Goal: Task Accomplishment & Management: Manage account settings

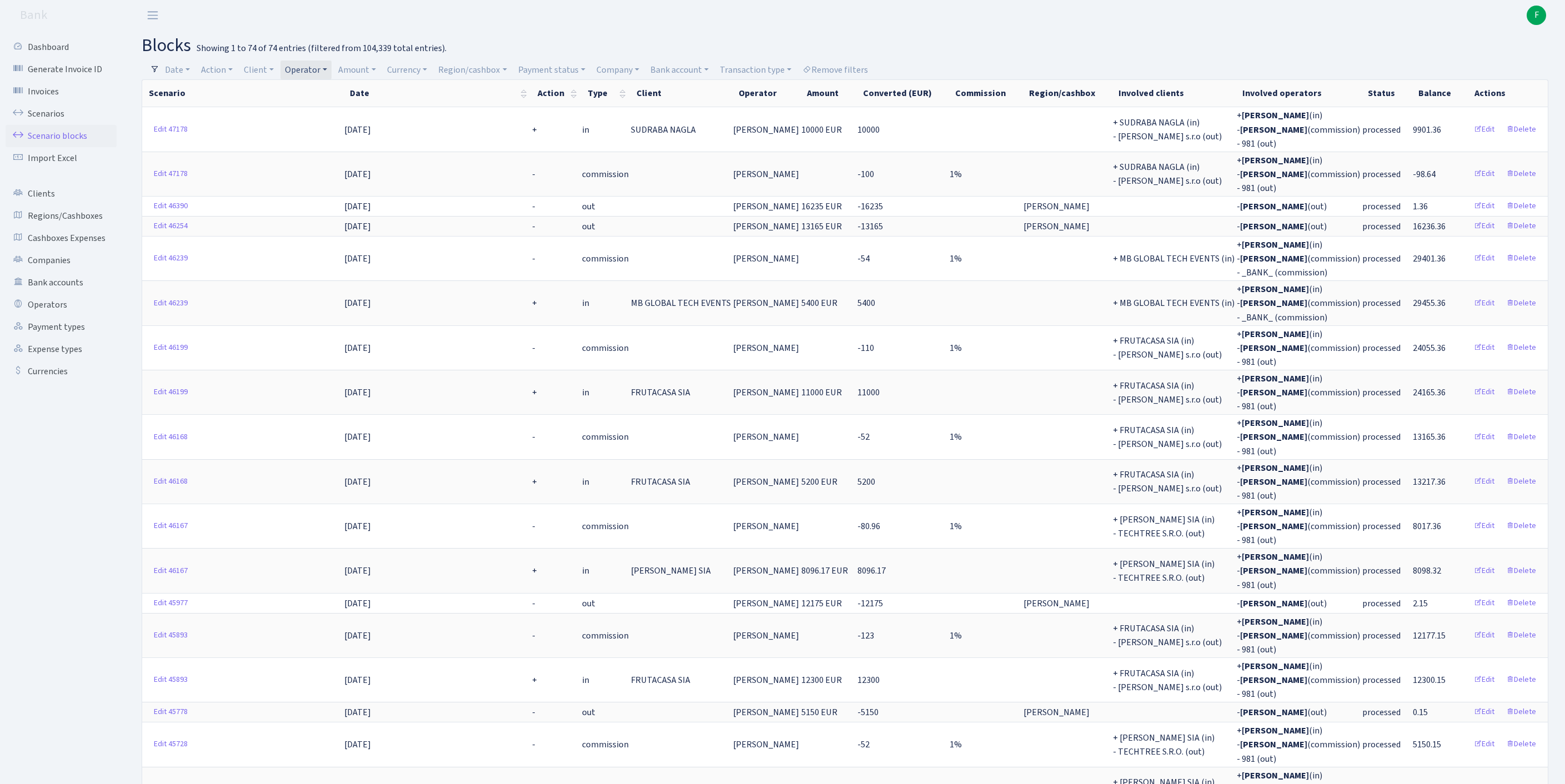
select select "100"
click at [332, 73] on link "Operator" at bounding box center [306, 70] width 51 height 19
click at [355, 96] on span "× PERINA" at bounding box center [321, 90] width 67 height 11
click at [332, 70] on link "Operator" at bounding box center [306, 70] width 51 height 19
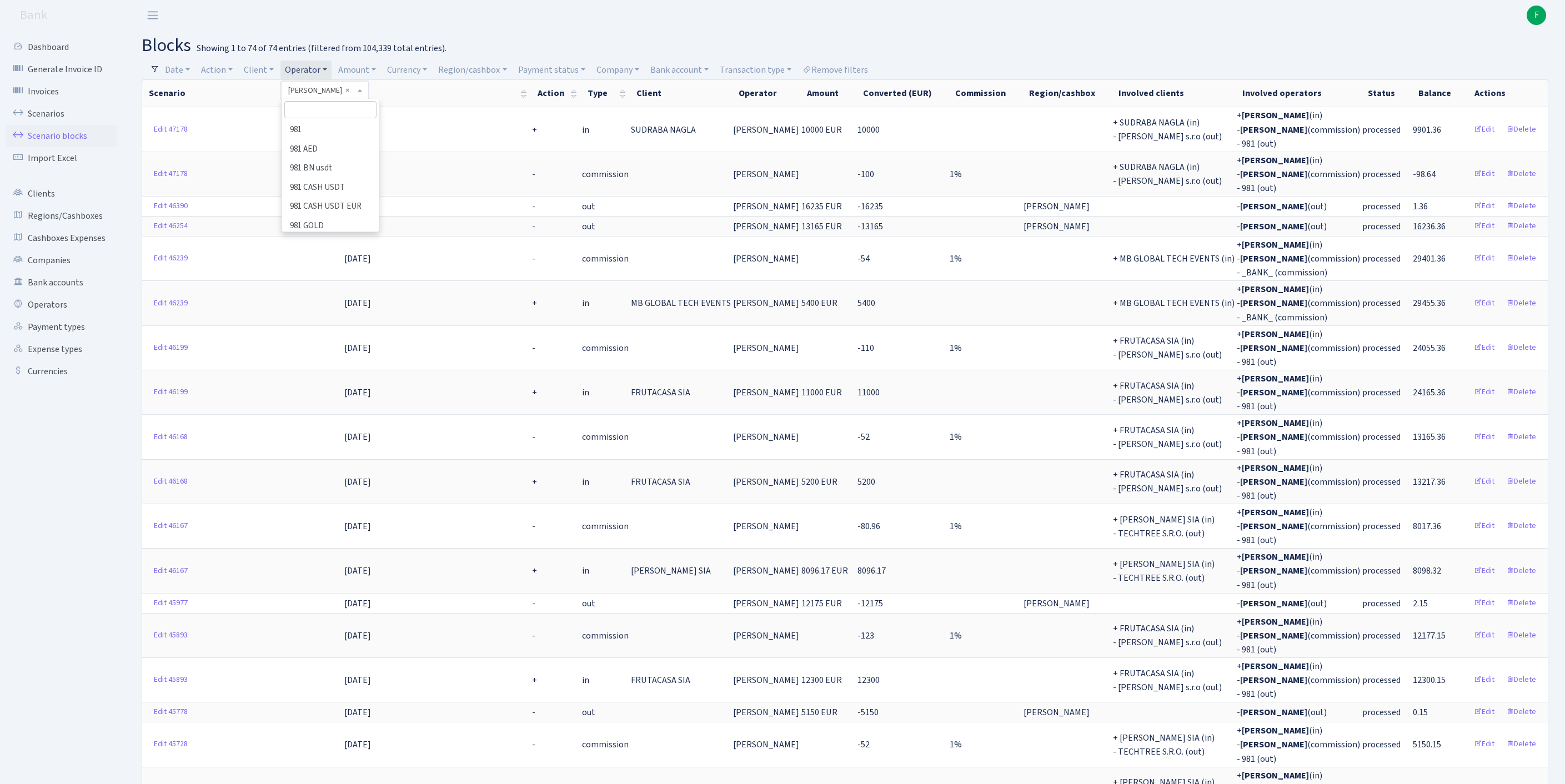
scroll to position [6317, 0]
click at [227, 76] on link "Action" at bounding box center [217, 70] width 41 height 19
click at [240, 96] on span at bounding box center [241, 90] width 88 height 19
drag, startPoint x: 221, startPoint y: 68, endPoint x: 219, endPoint y: 78, distance: 10.2
click at [221, 68] on link "Action" at bounding box center [217, 70] width 41 height 19
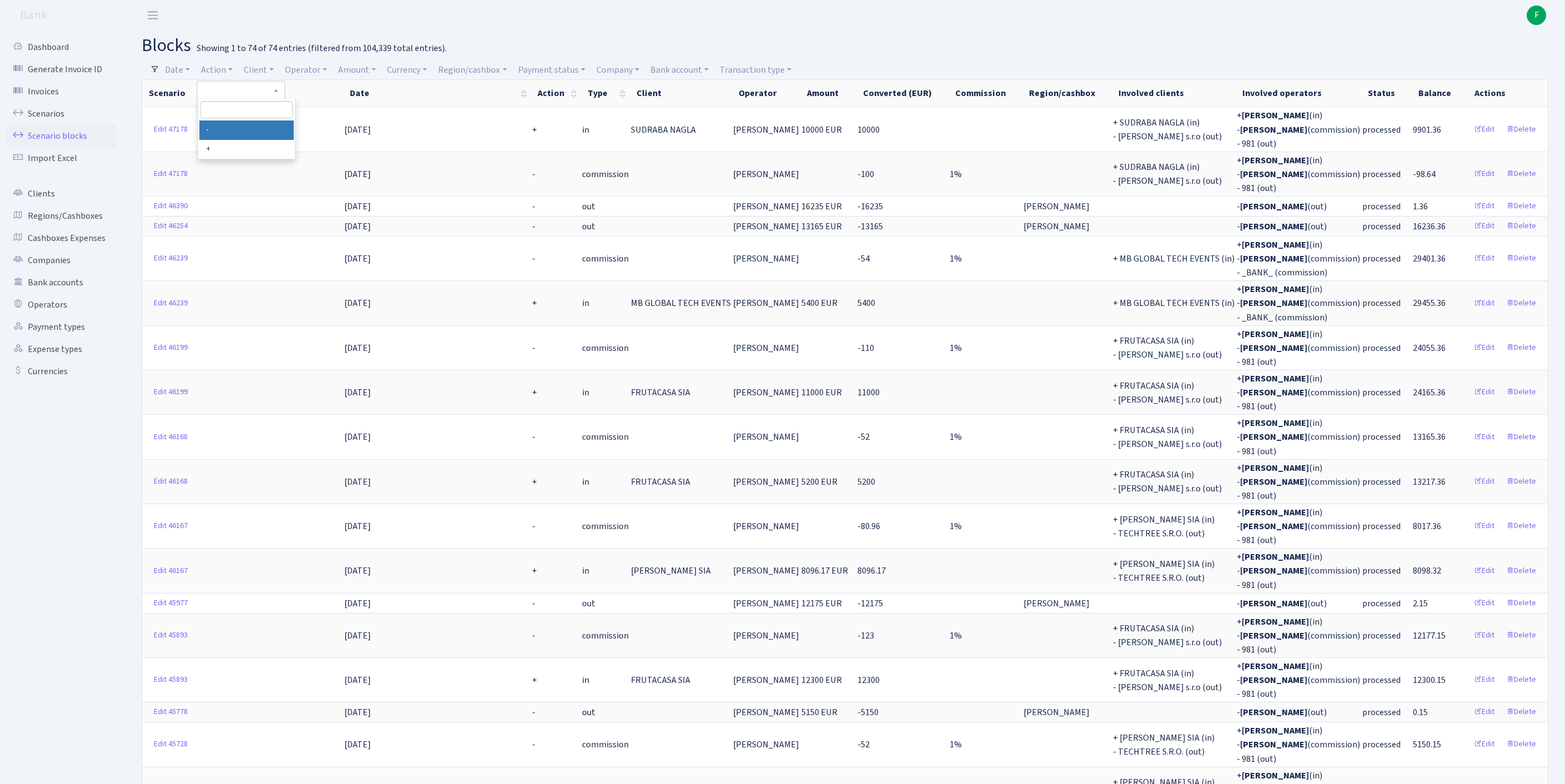
click at [239, 112] on input "search" at bounding box center [247, 110] width 92 height 17
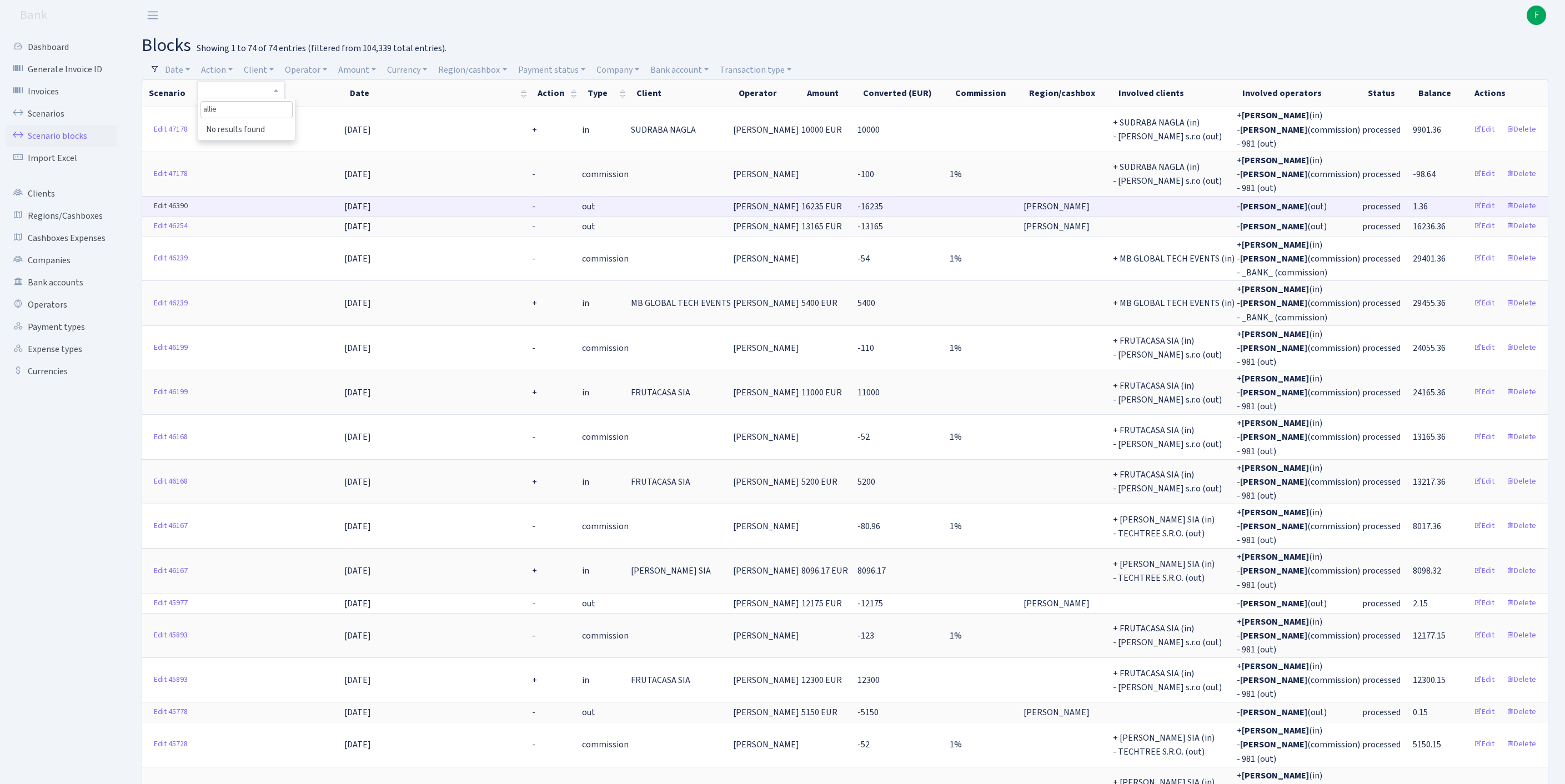
type input "allied"
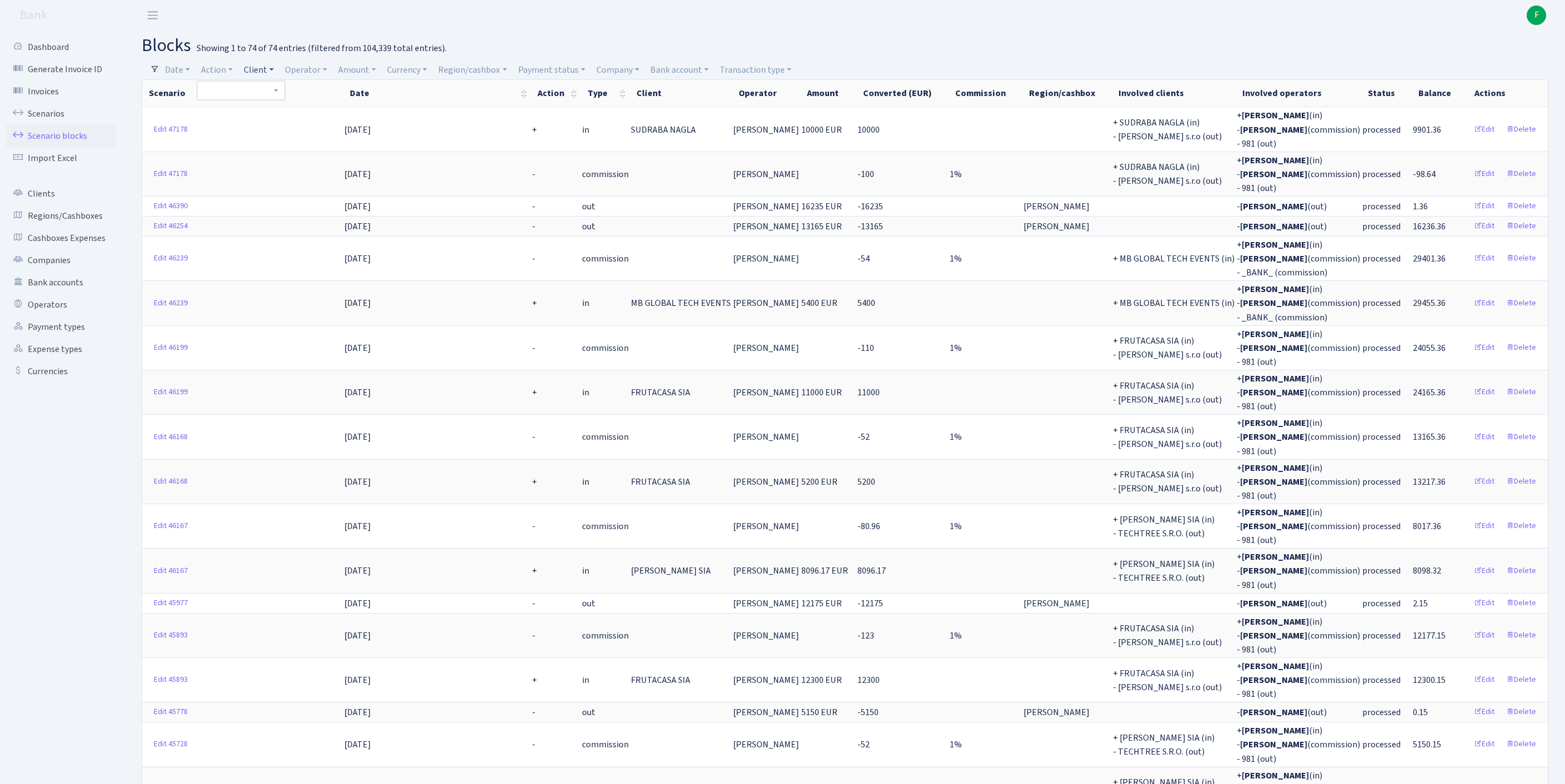
click at [272, 70] on link "Client" at bounding box center [258, 70] width 39 height 19
click at [283, 114] on input "search" at bounding box center [289, 110] width 92 height 17
type input "a"
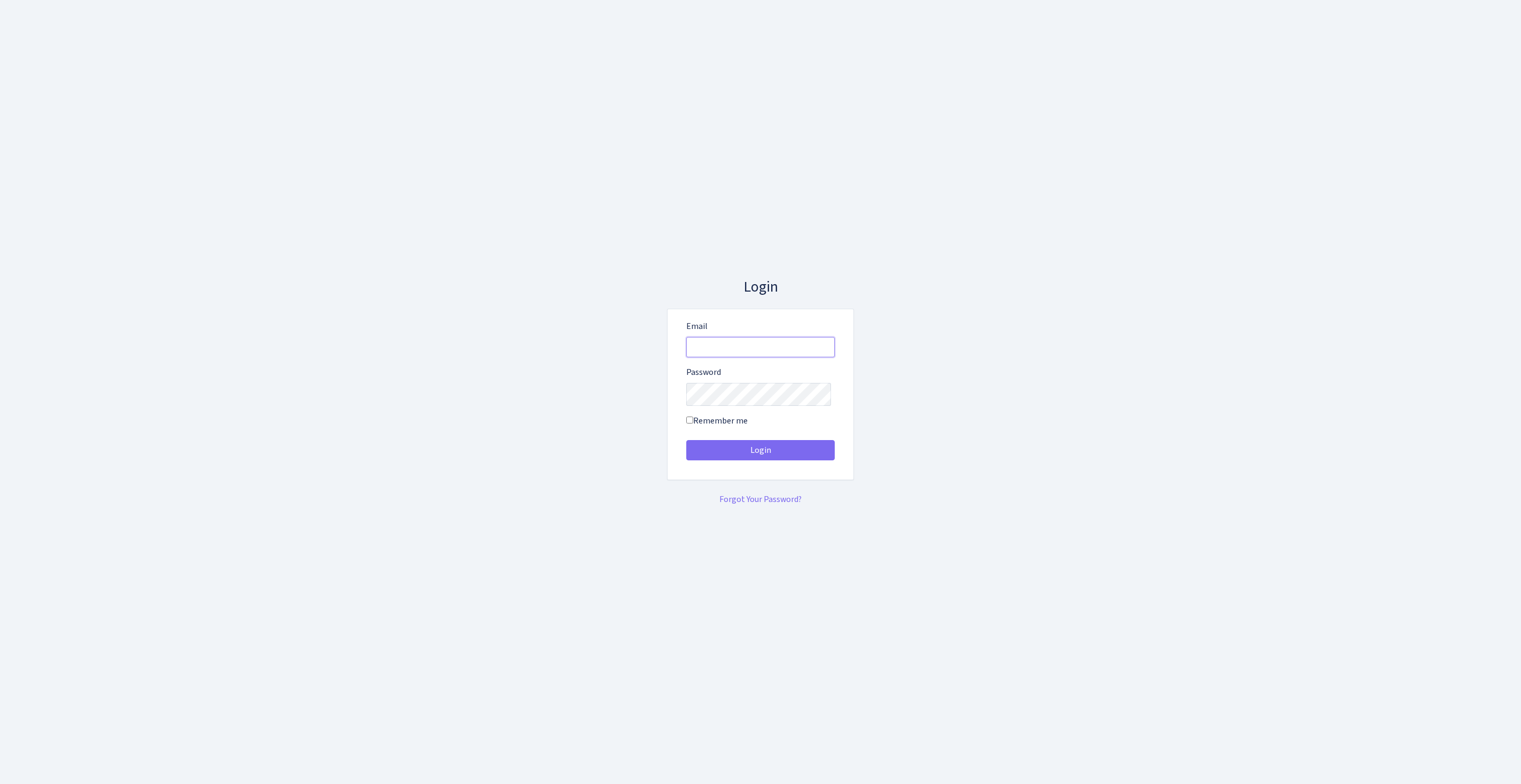
type input "[EMAIL_ADDRESS][DOMAIN_NAME]"
click at [760, 454] on button "Login" at bounding box center [760, 450] width 148 height 20
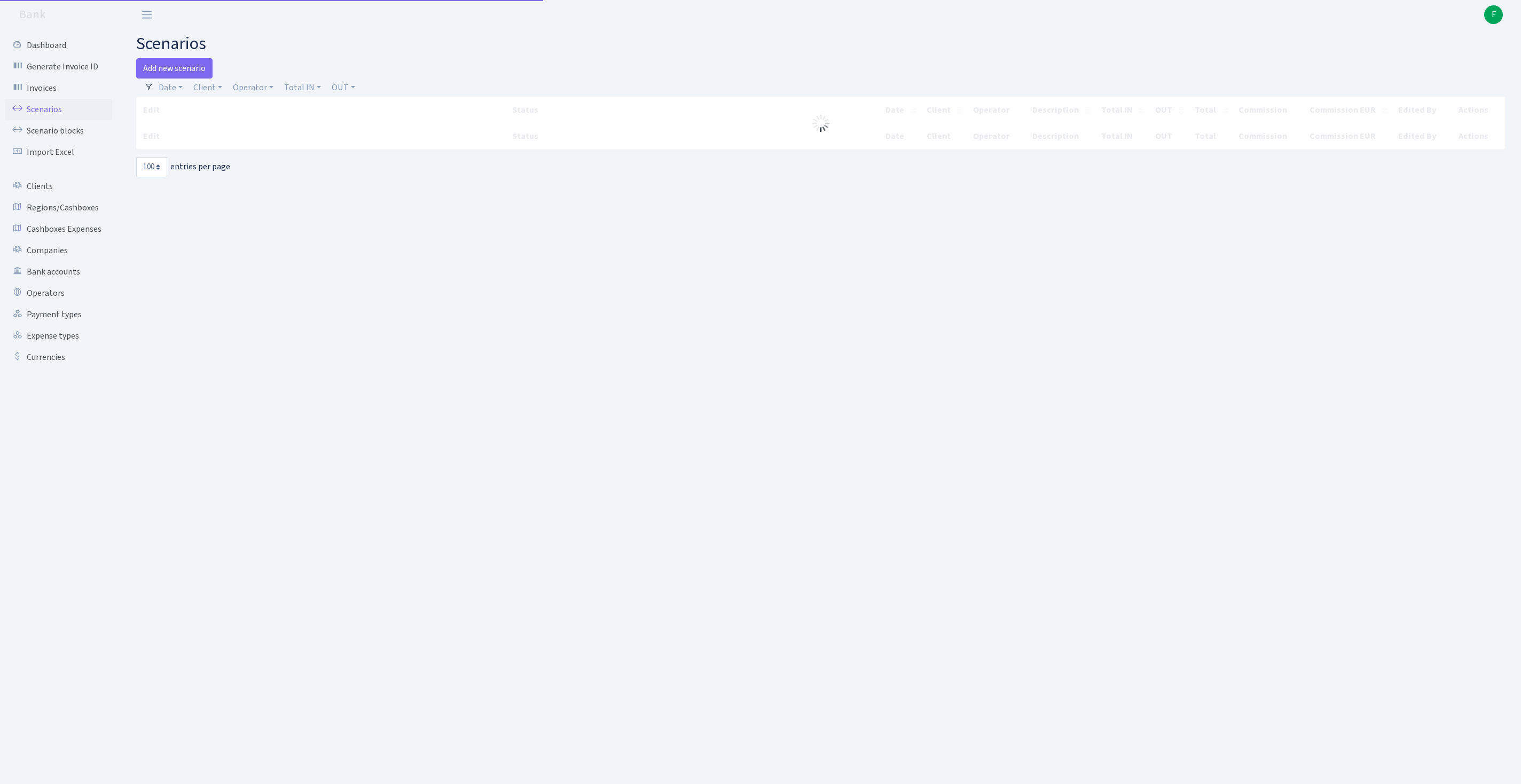
select select "100"
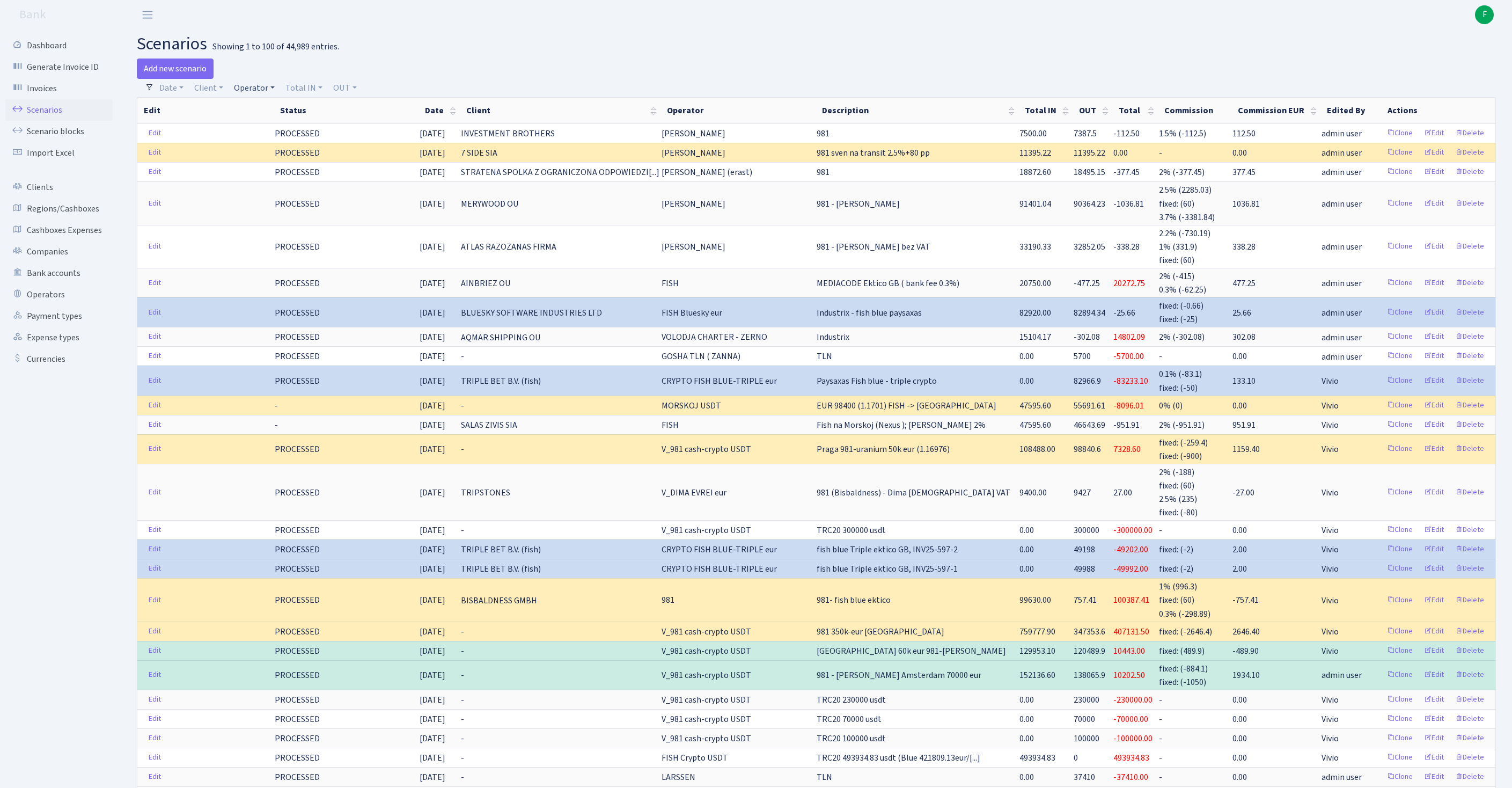
click at [270, 90] on link "Operator" at bounding box center [254, 88] width 49 height 18
click at [215, 93] on link "Client" at bounding box center [208, 88] width 37 height 18
click at [227, 135] on input "search" at bounding box center [238, 126] width 89 height 17
type input "allie"
click at [238, 155] on li "ALLIED TESTING LTD" at bounding box center [238, 147] width 91 height 19
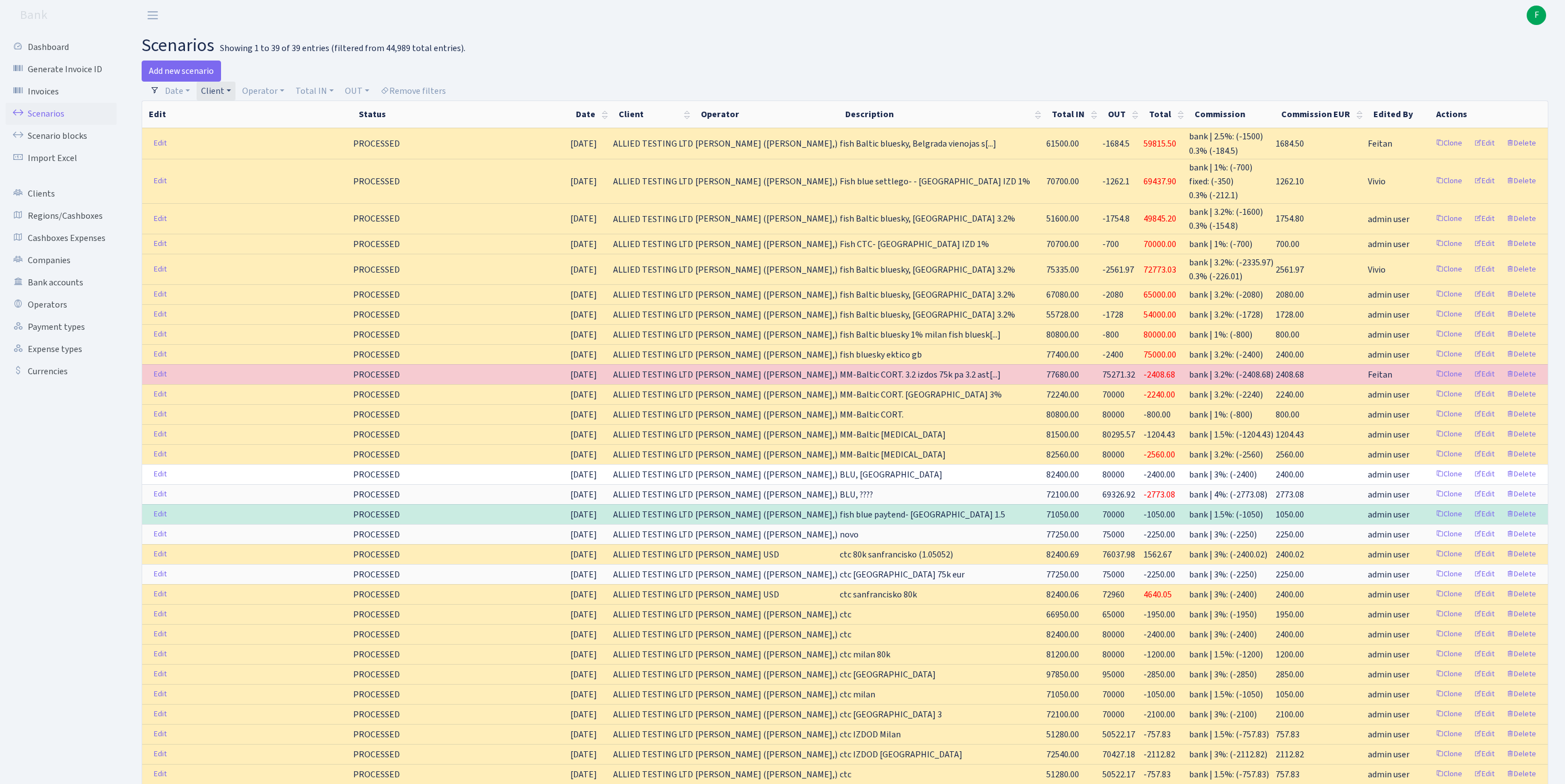
click at [236, 91] on link "Client" at bounding box center [216, 91] width 39 height 19
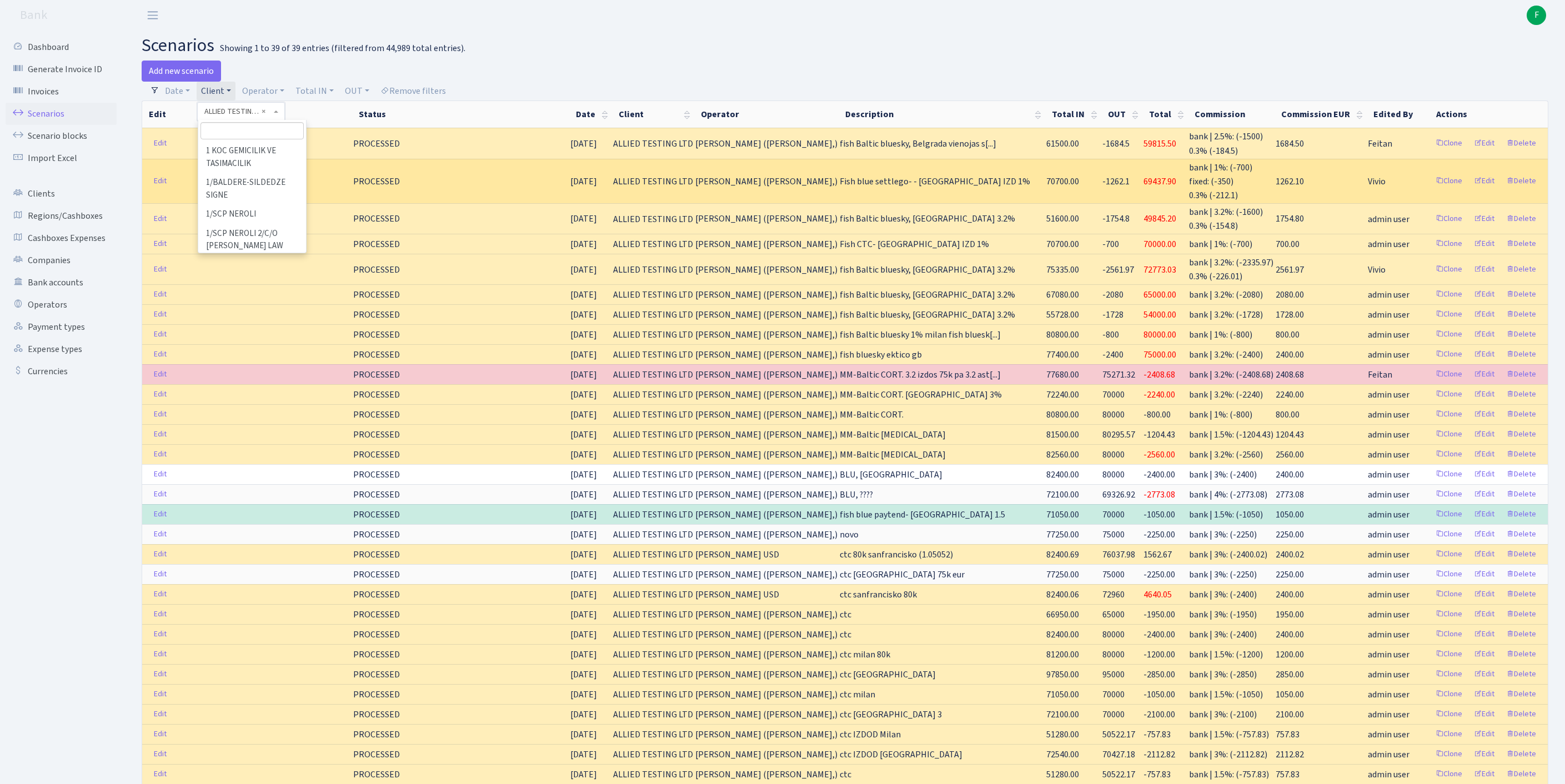
scroll to position [4921, 0]
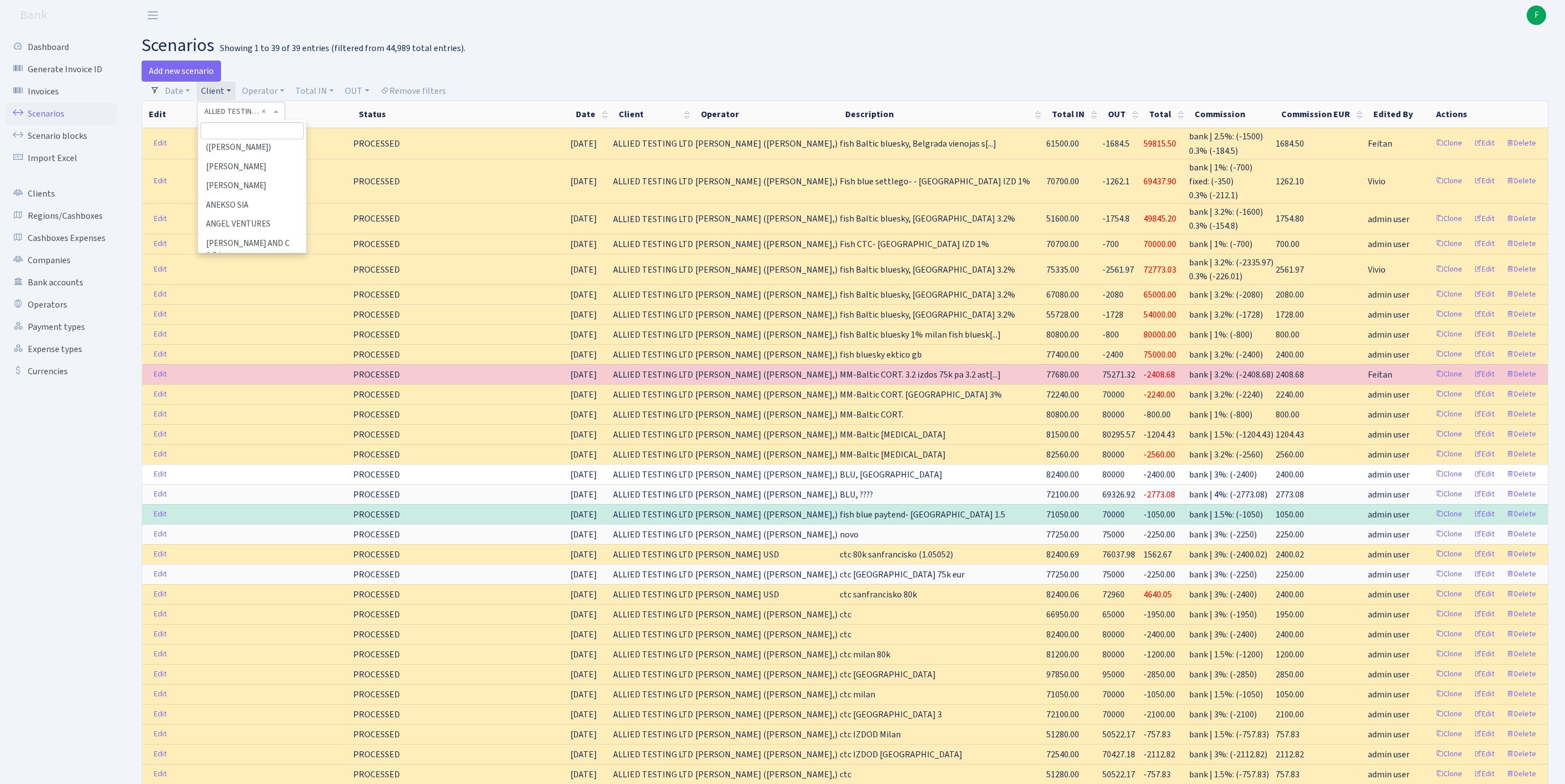
click at [254, 132] on input "search" at bounding box center [252, 131] width 103 height 17
type input "elektro"
click at [231, 219] on li "ELEKTROZIP" at bounding box center [252, 209] width 106 height 20
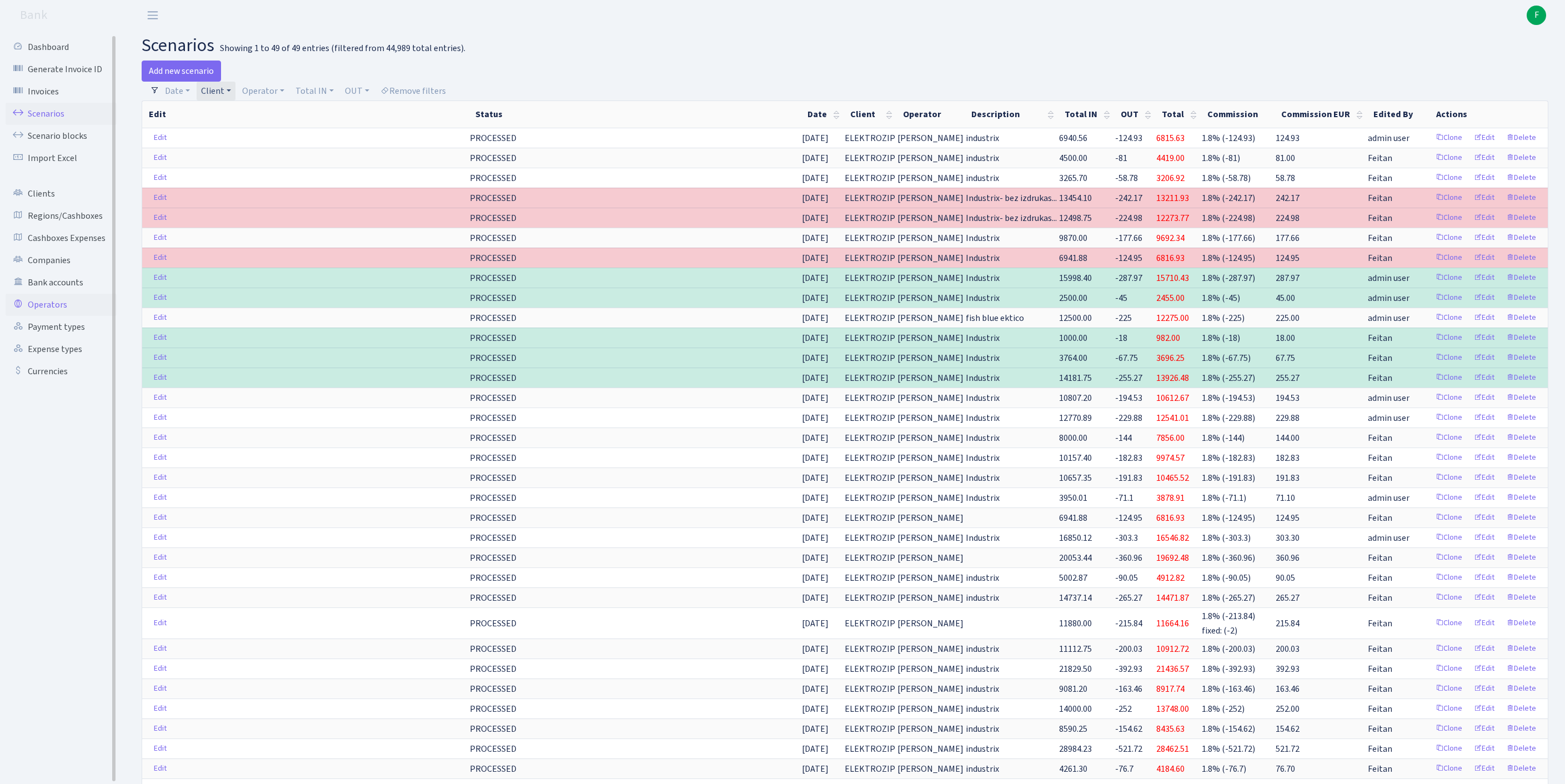
click at [67, 316] on link "Operators" at bounding box center [61, 305] width 111 height 22
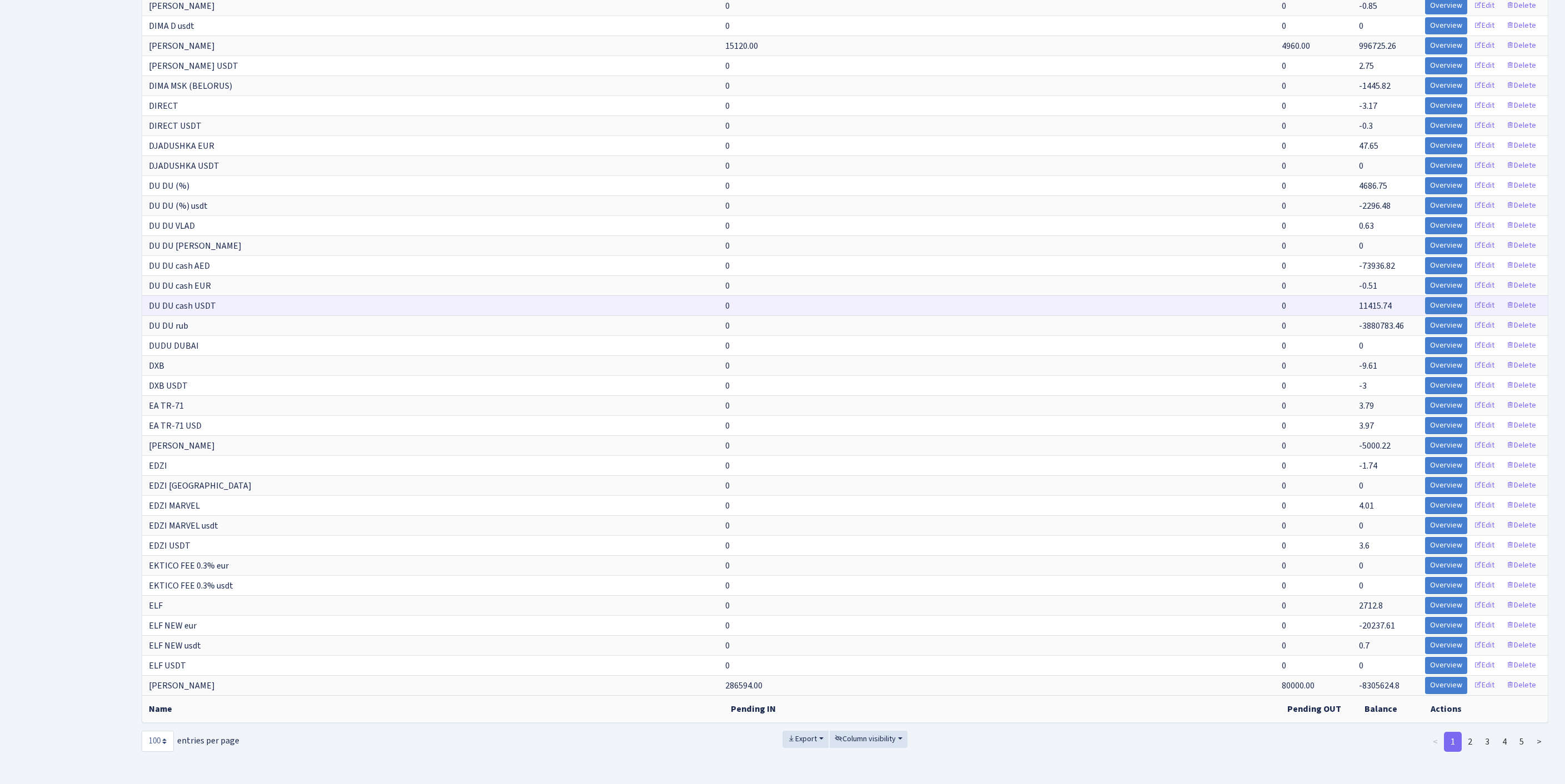
scroll to position [1945, 0]
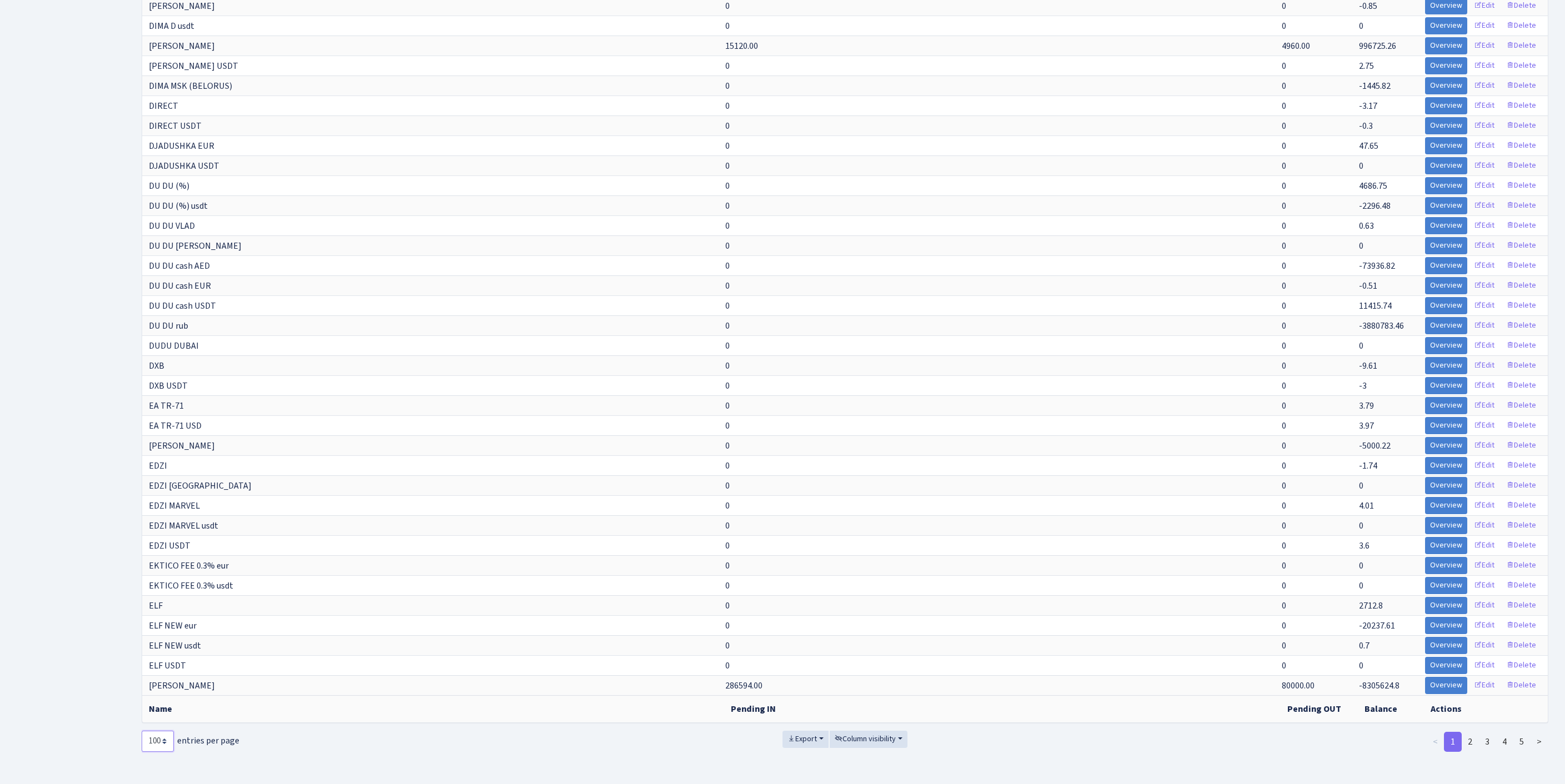
select select "-1"
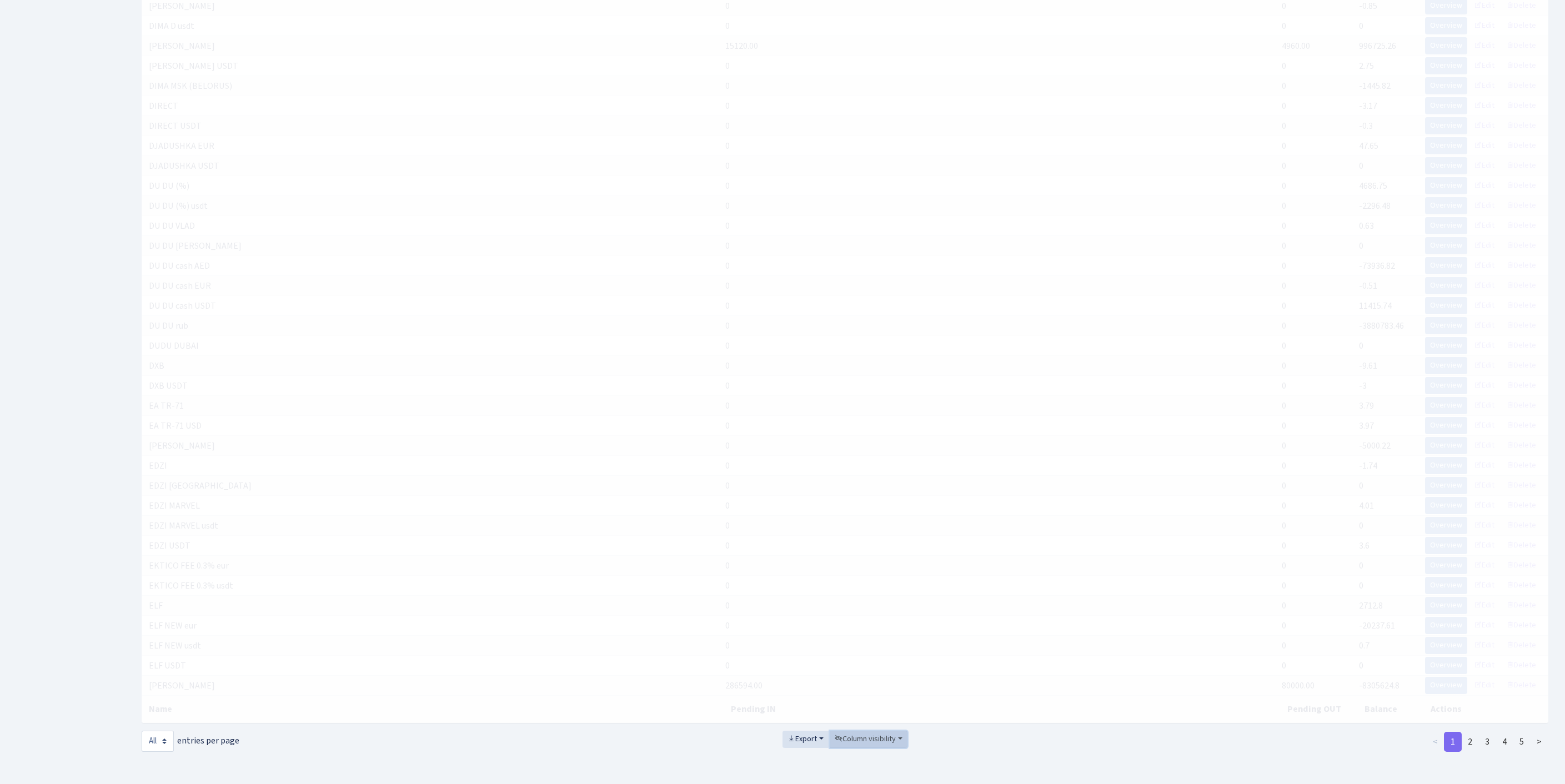
click at [866, 734] on span "Column visibility" at bounding box center [864, 739] width 61 height 11
click at [881, 671] on span "Pending IN" at bounding box center [862, 677] width 38 height 12
click at [875, 669] on link "Pending IN" at bounding box center [874, 677] width 89 height 17
click at [865, 651] on link "Name" at bounding box center [874, 660] width 89 height 17
click at [869, 651] on link "Name" at bounding box center [874, 660] width 89 height 17
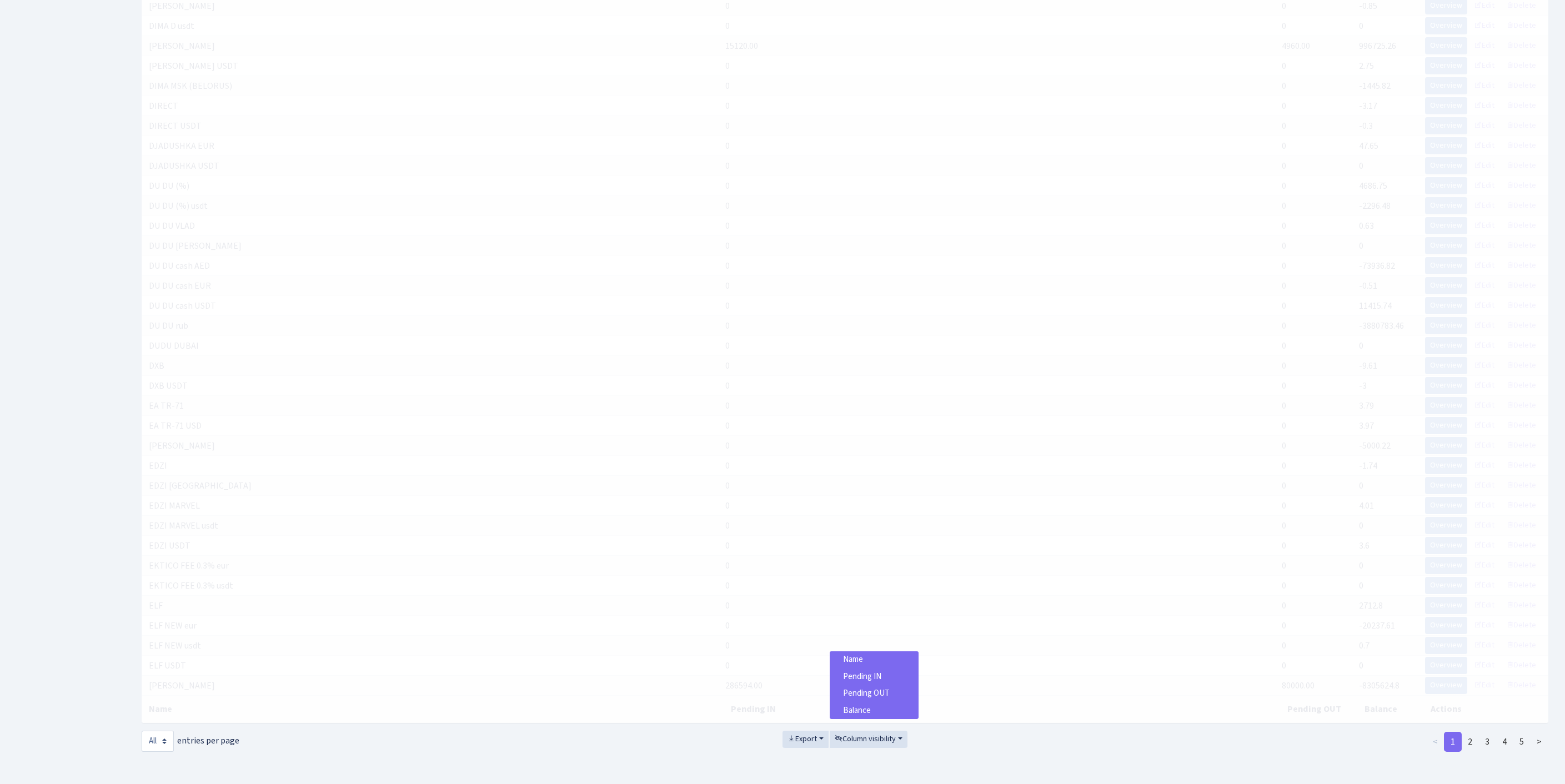
click at [866, 671] on span "Pending IN" at bounding box center [862, 677] width 38 height 12
click at [862, 688] on span "Pending OUT" at bounding box center [866, 693] width 47 height 12
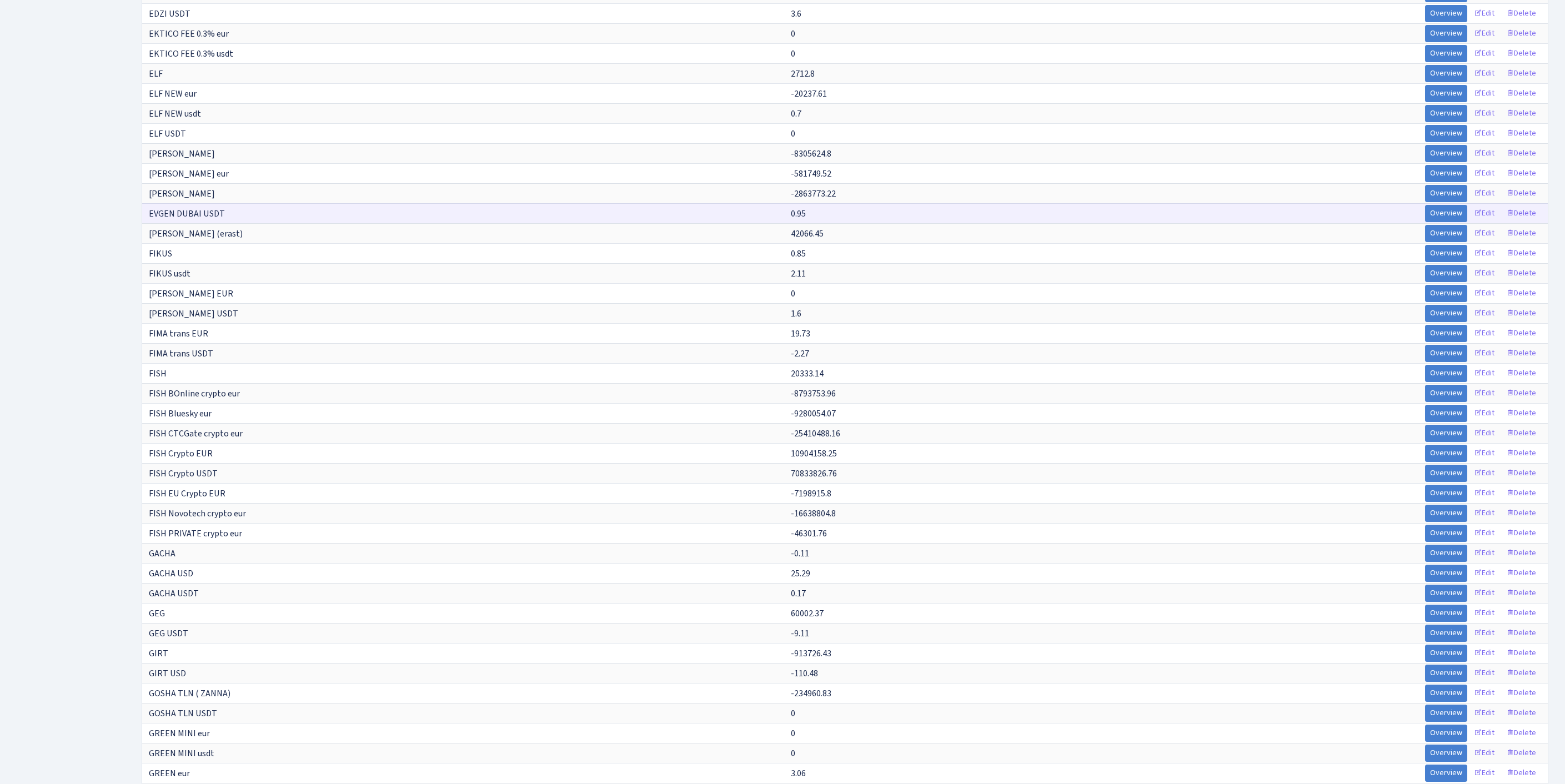
click at [792, 223] on td "0.95" at bounding box center [1106, 213] width 634 height 20
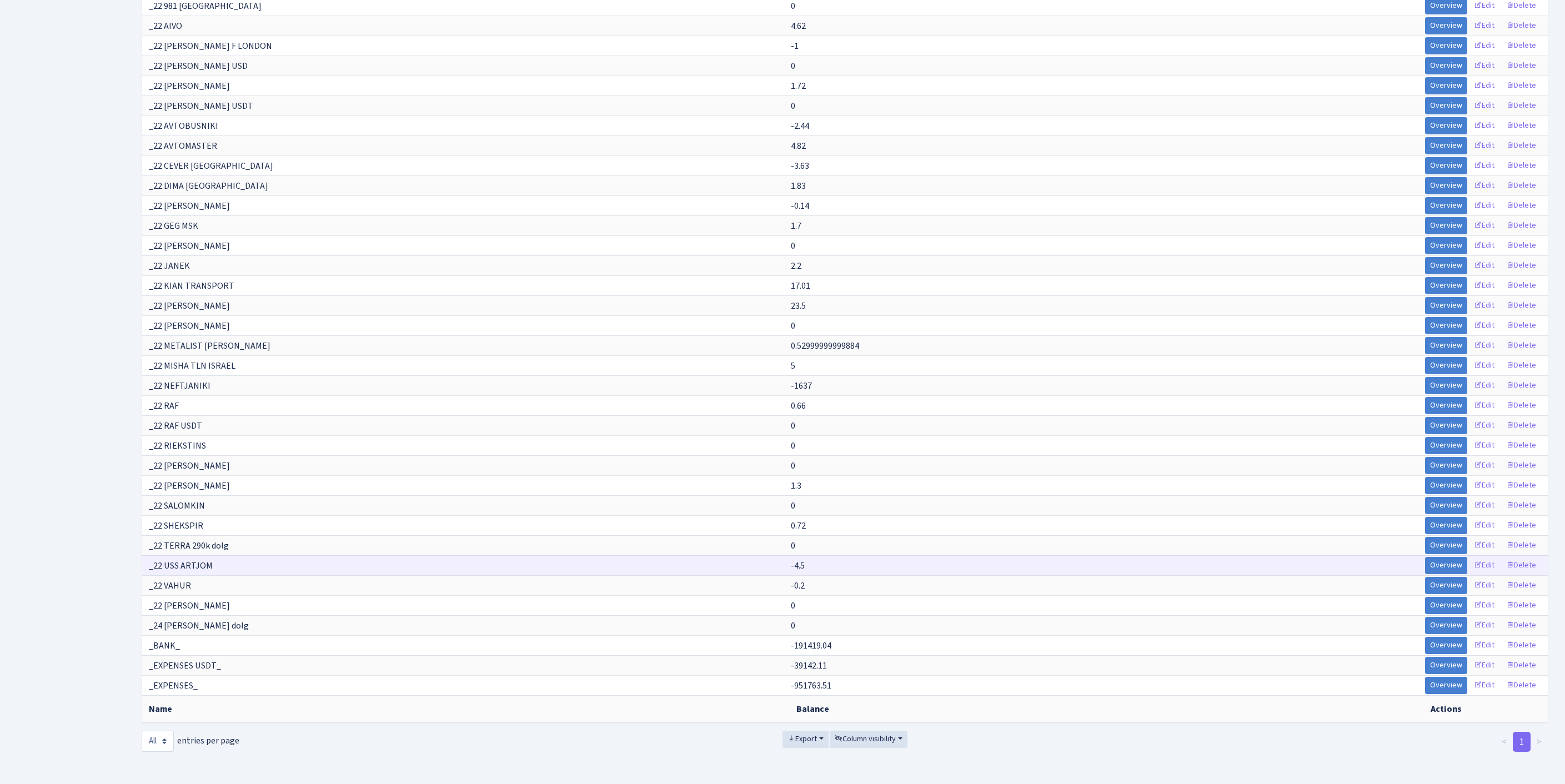
scroll to position [10365, 0]
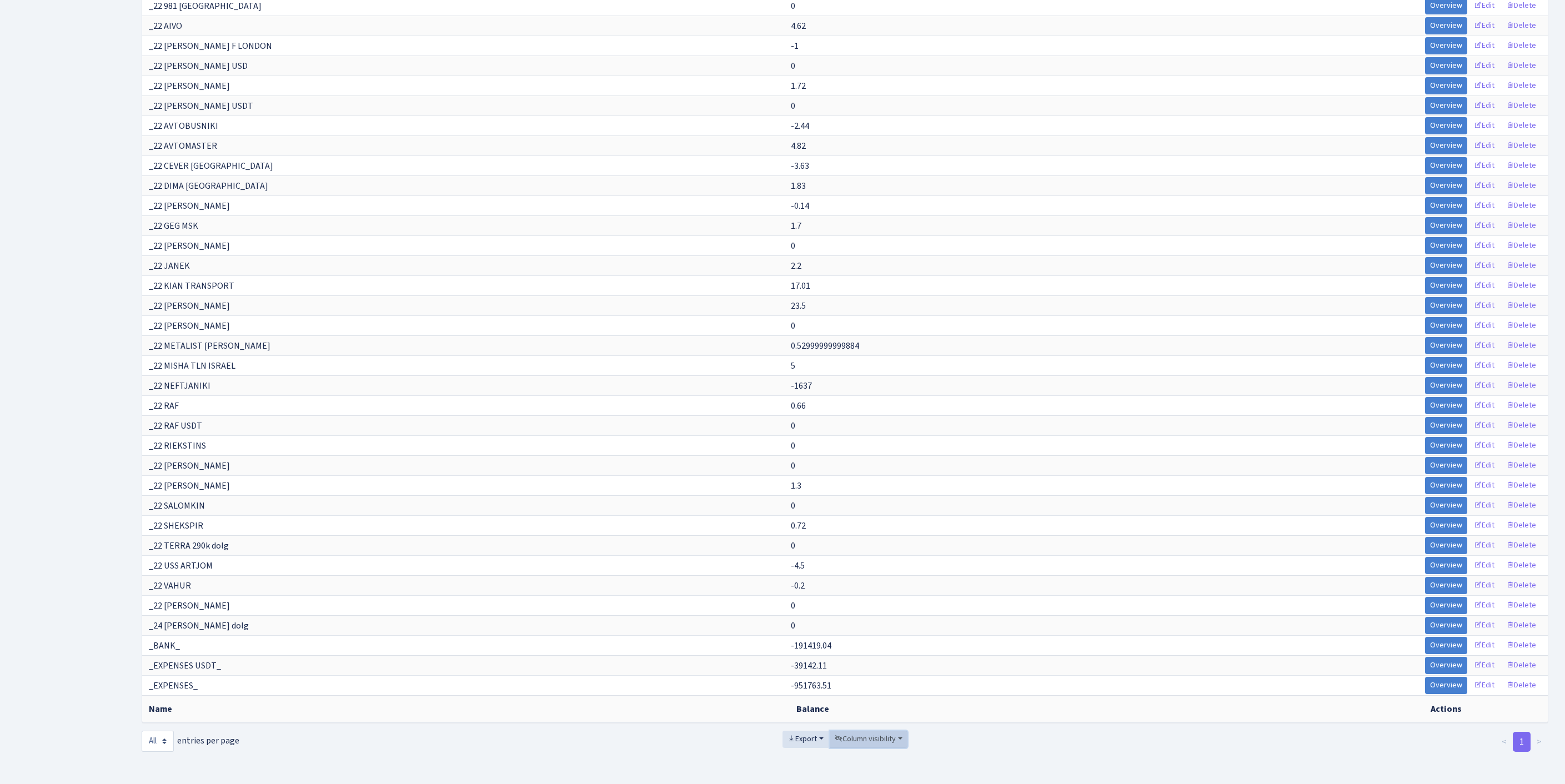
click at [877, 734] on span "Column visibility" at bounding box center [864, 739] width 61 height 11
click at [794, 734] on span "Export" at bounding box center [802, 739] width 29 height 11
click at [796, 651] on span "Excel" at bounding box center [805, 657] width 18 height 12
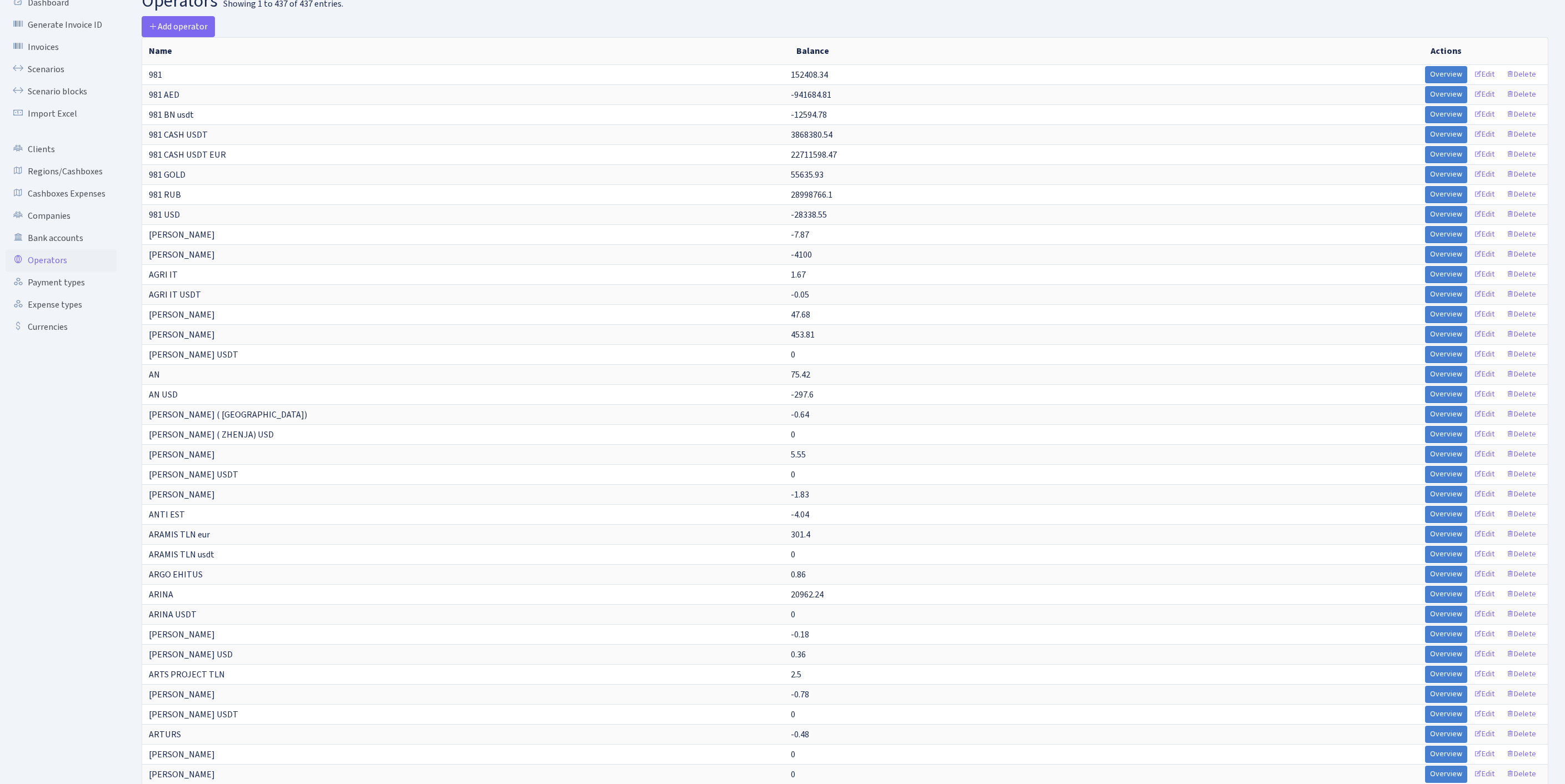
scroll to position [0, 0]
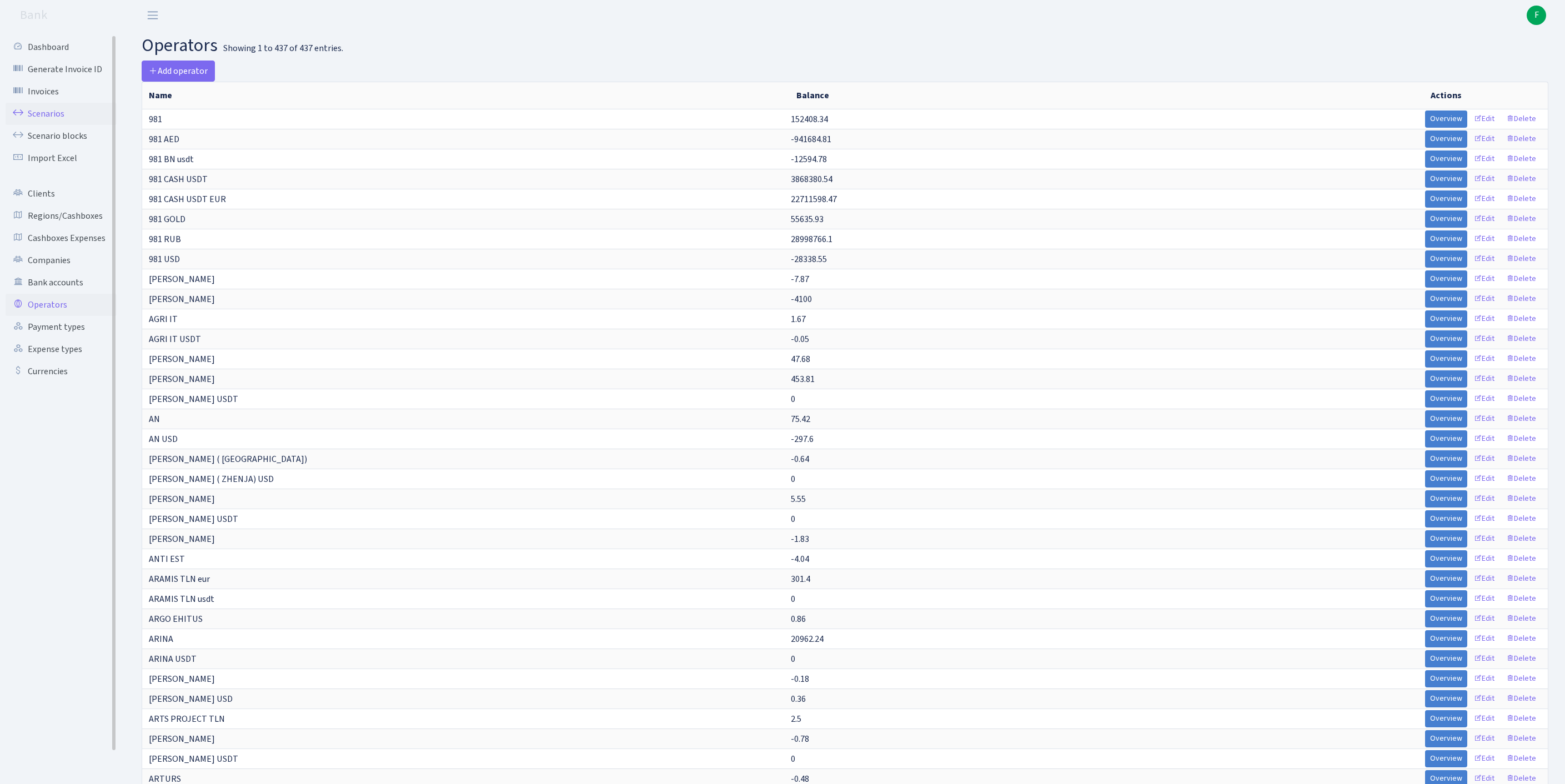
click at [52, 120] on link "Scenarios" at bounding box center [61, 114] width 111 height 22
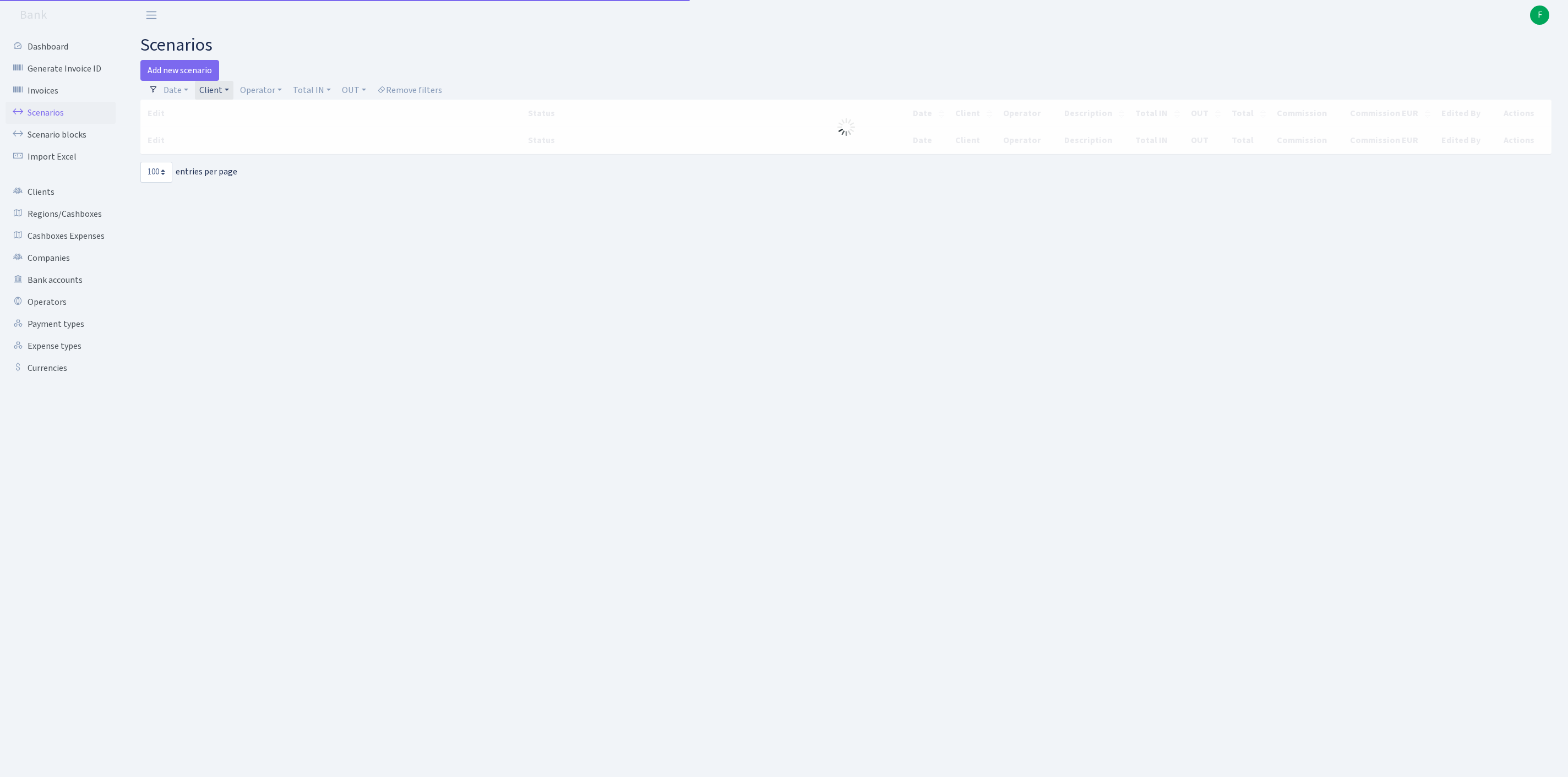
select select "100"
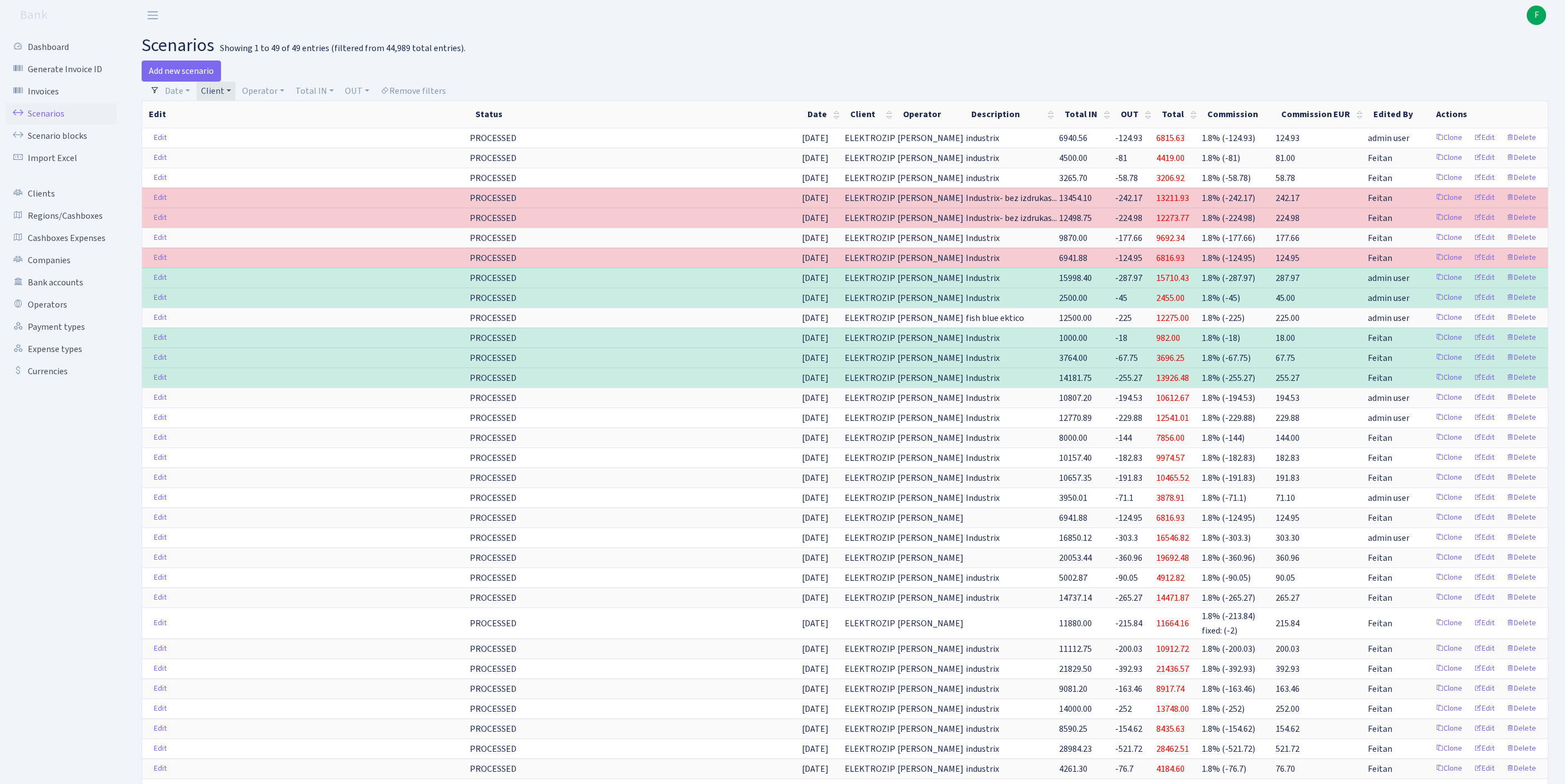
click at [236, 95] on link "Client" at bounding box center [216, 91] width 39 height 19
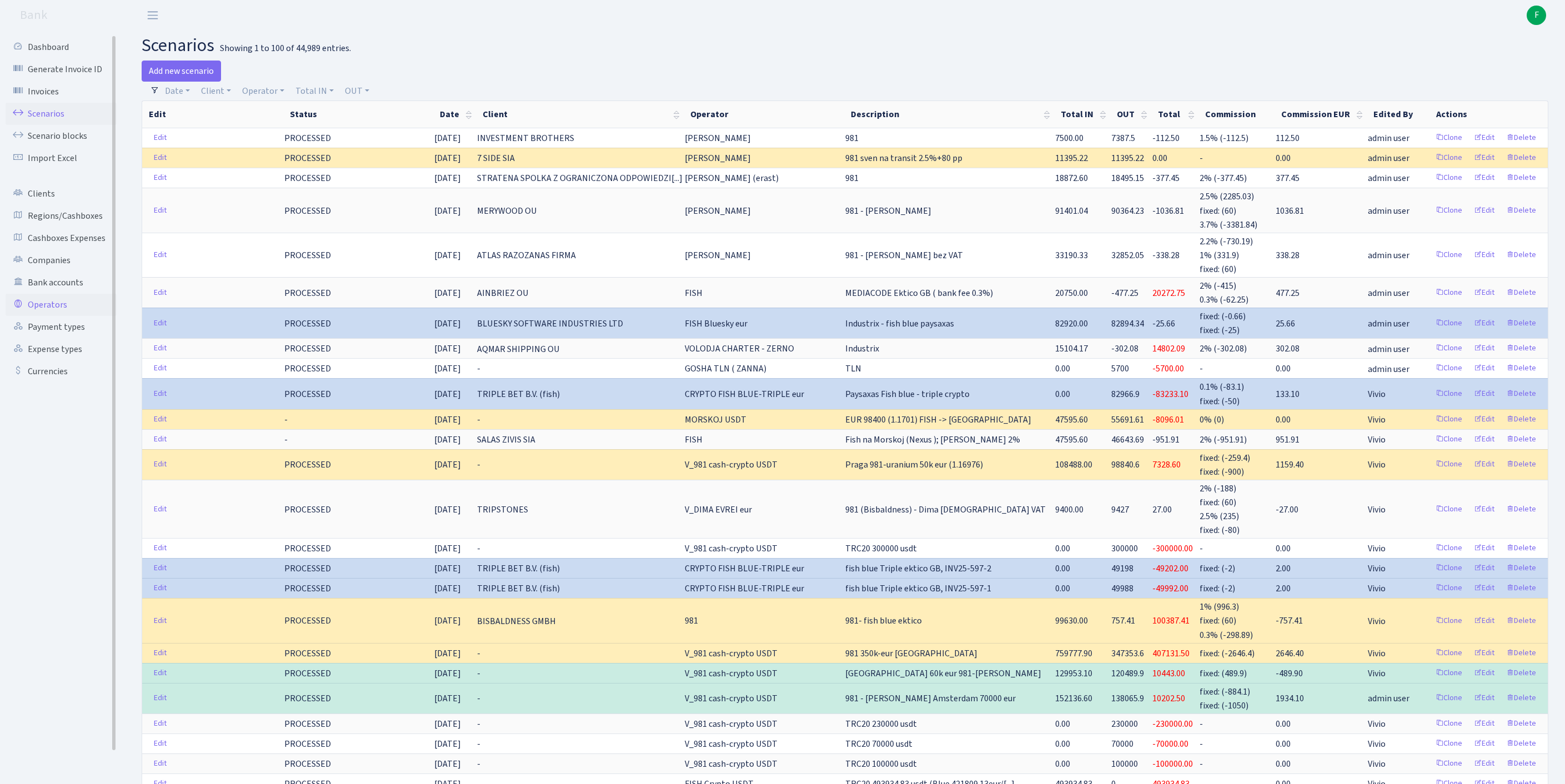
click at [59, 316] on link "Operators" at bounding box center [61, 305] width 111 height 22
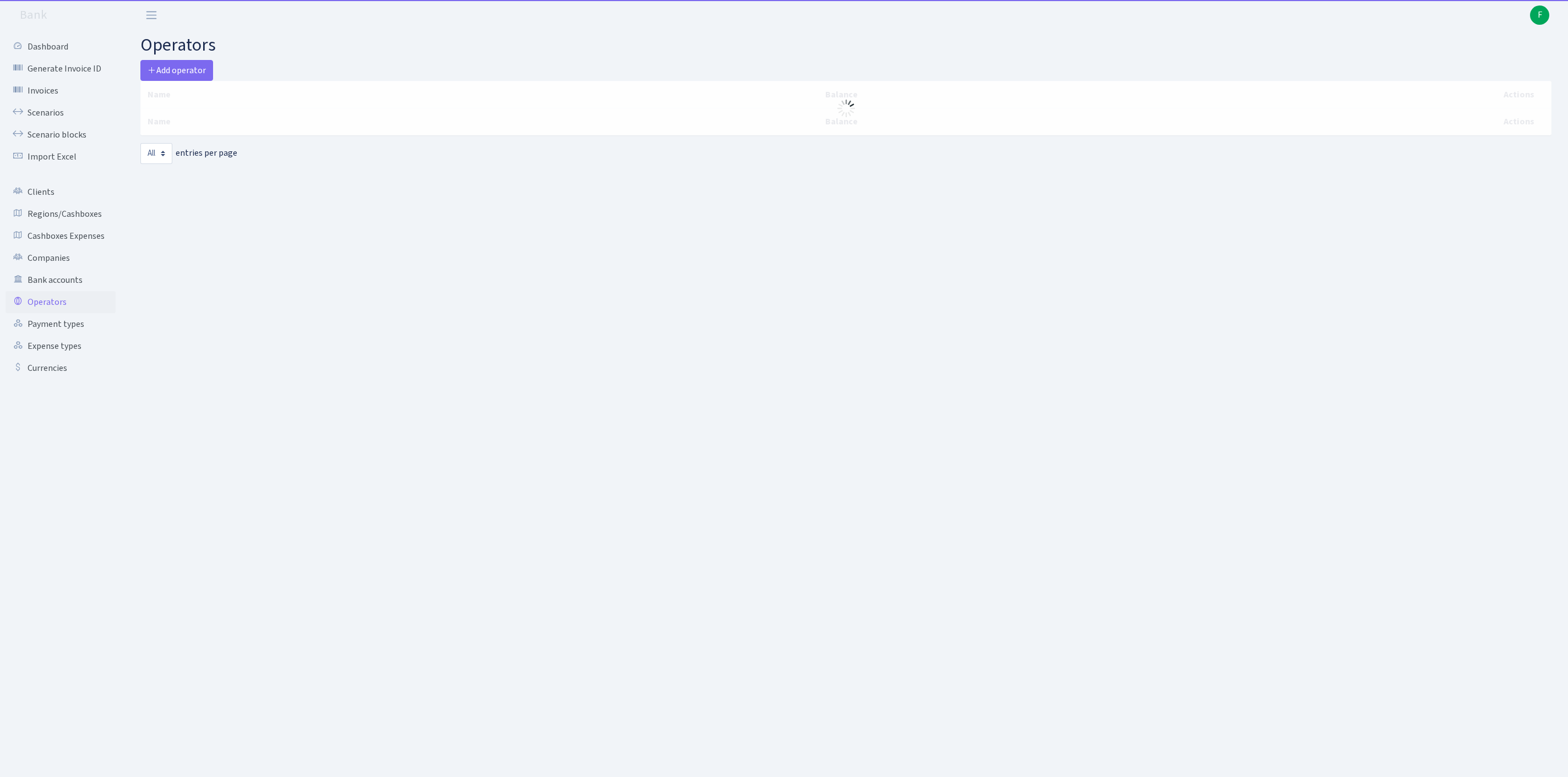
select select "-1"
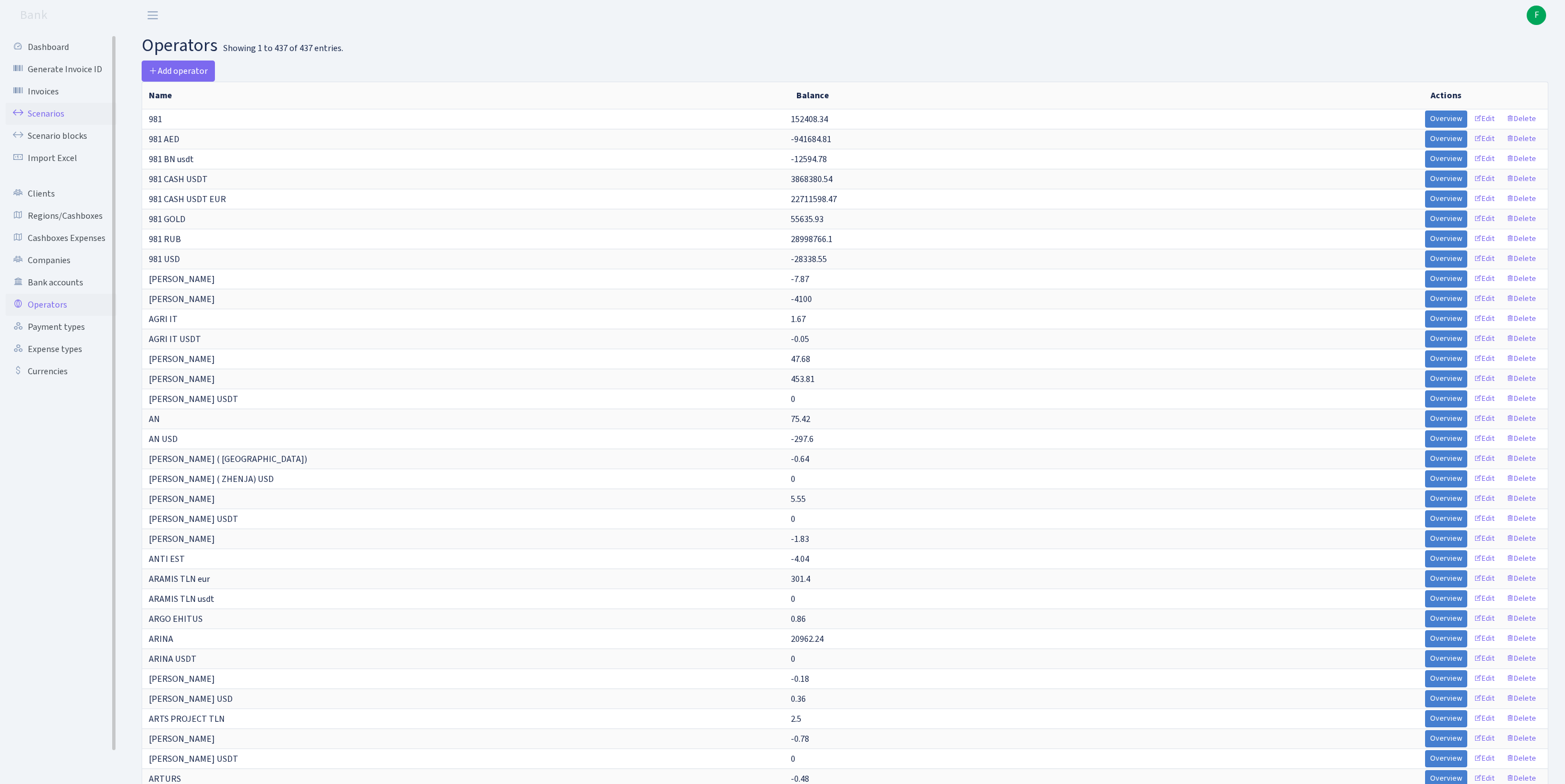
click at [52, 120] on link "Scenarios" at bounding box center [61, 114] width 111 height 22
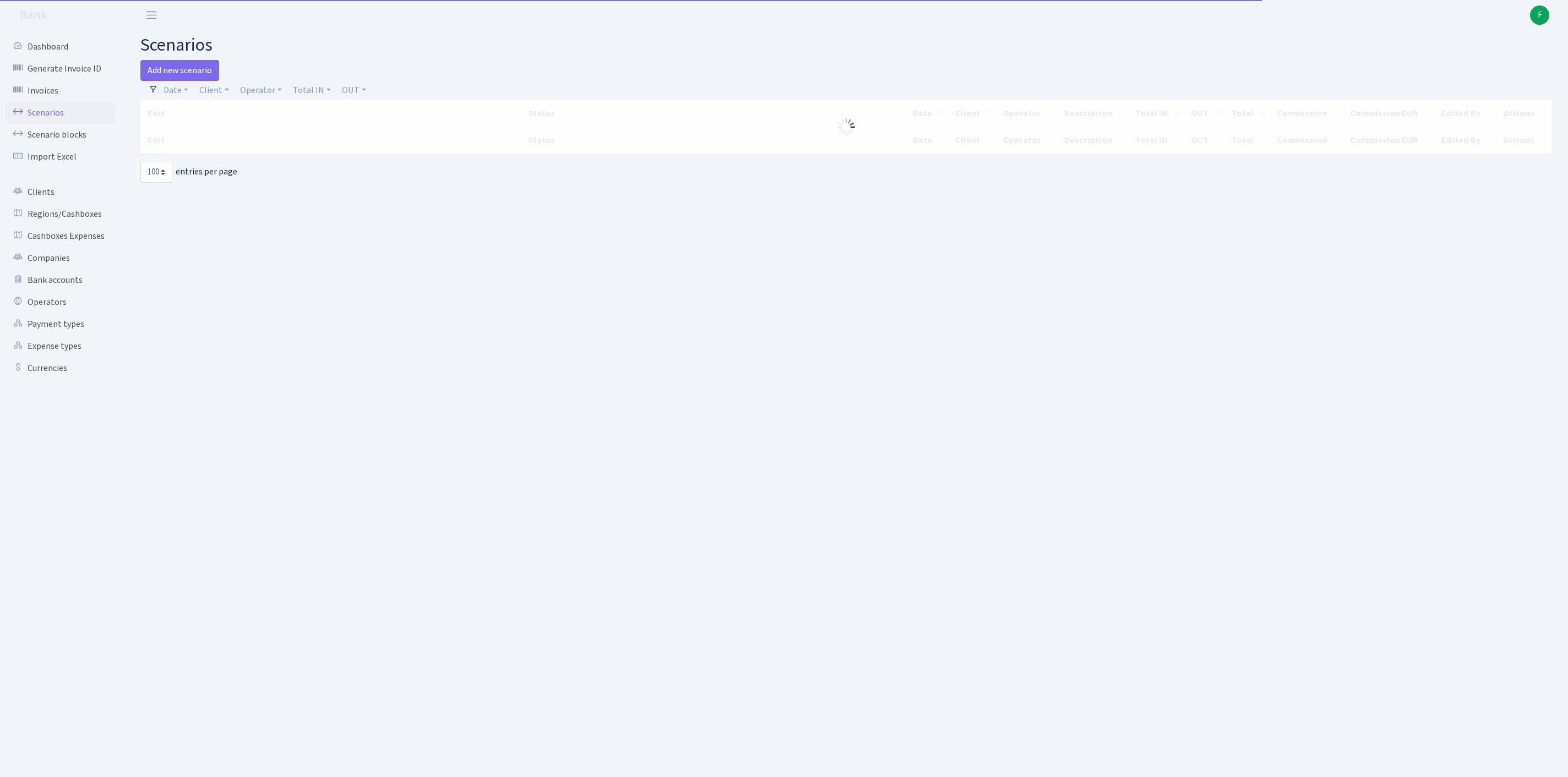
select select "100"
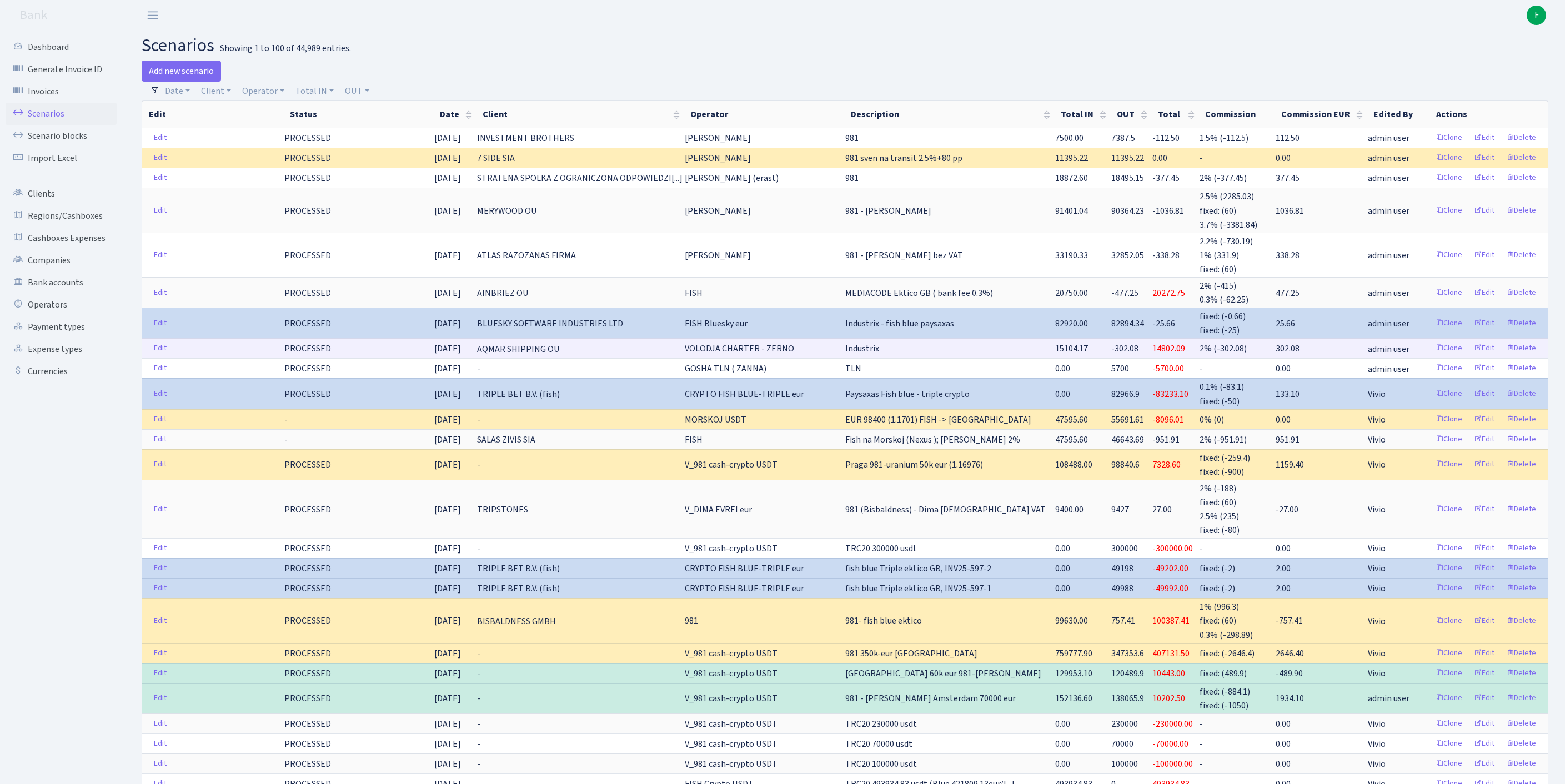
scroll to position [702, 0]
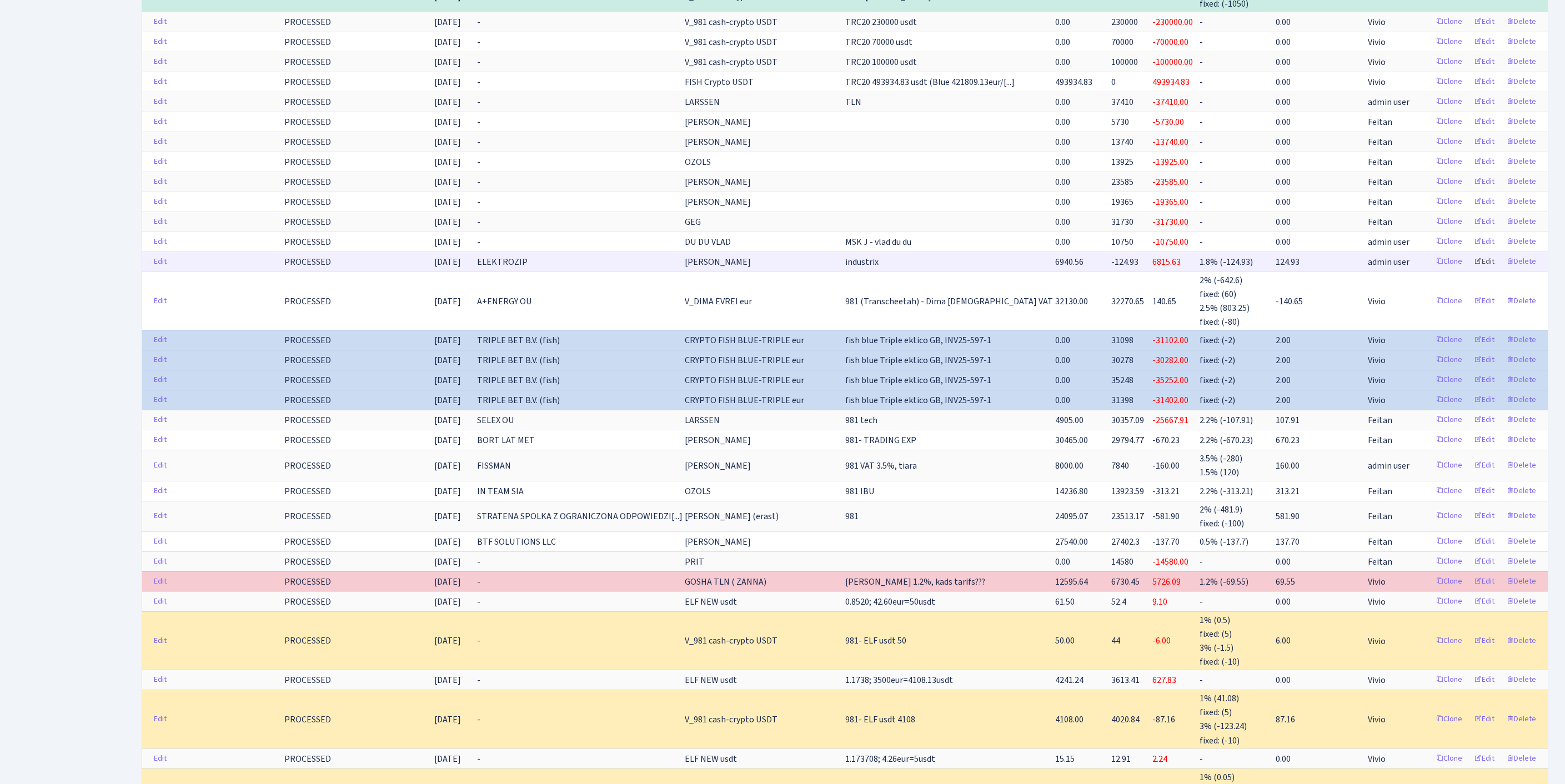
click at [1474, 270] on link "Edit" at bounding box center [1484, 262] width 31 height 17
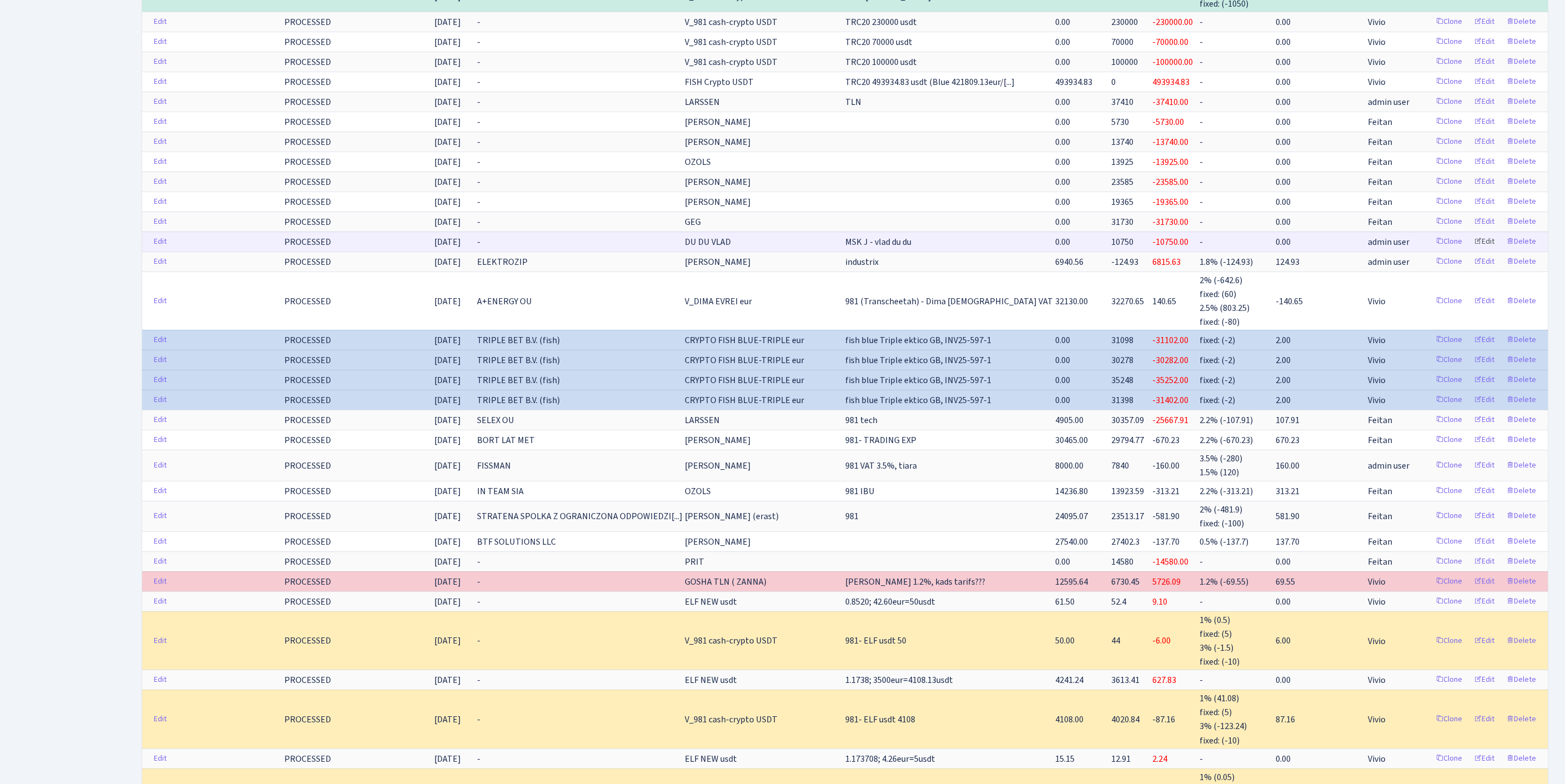
click at [1473, 250] on link "Edit" at bounding box center [1484, 242] width 31 height 17
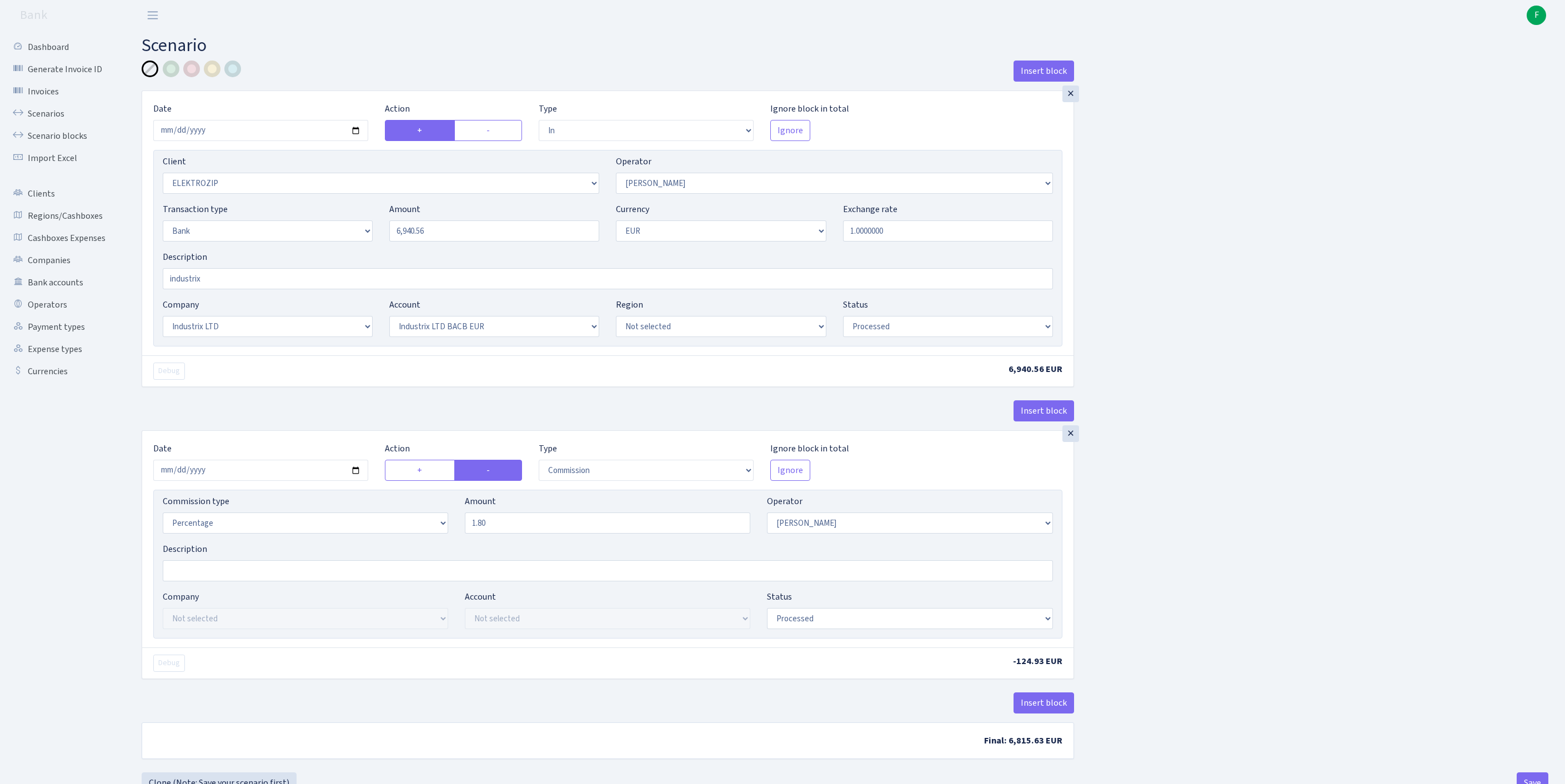
select select "in"
select select "3043"
select select "10"
select select "2"
select select "1"
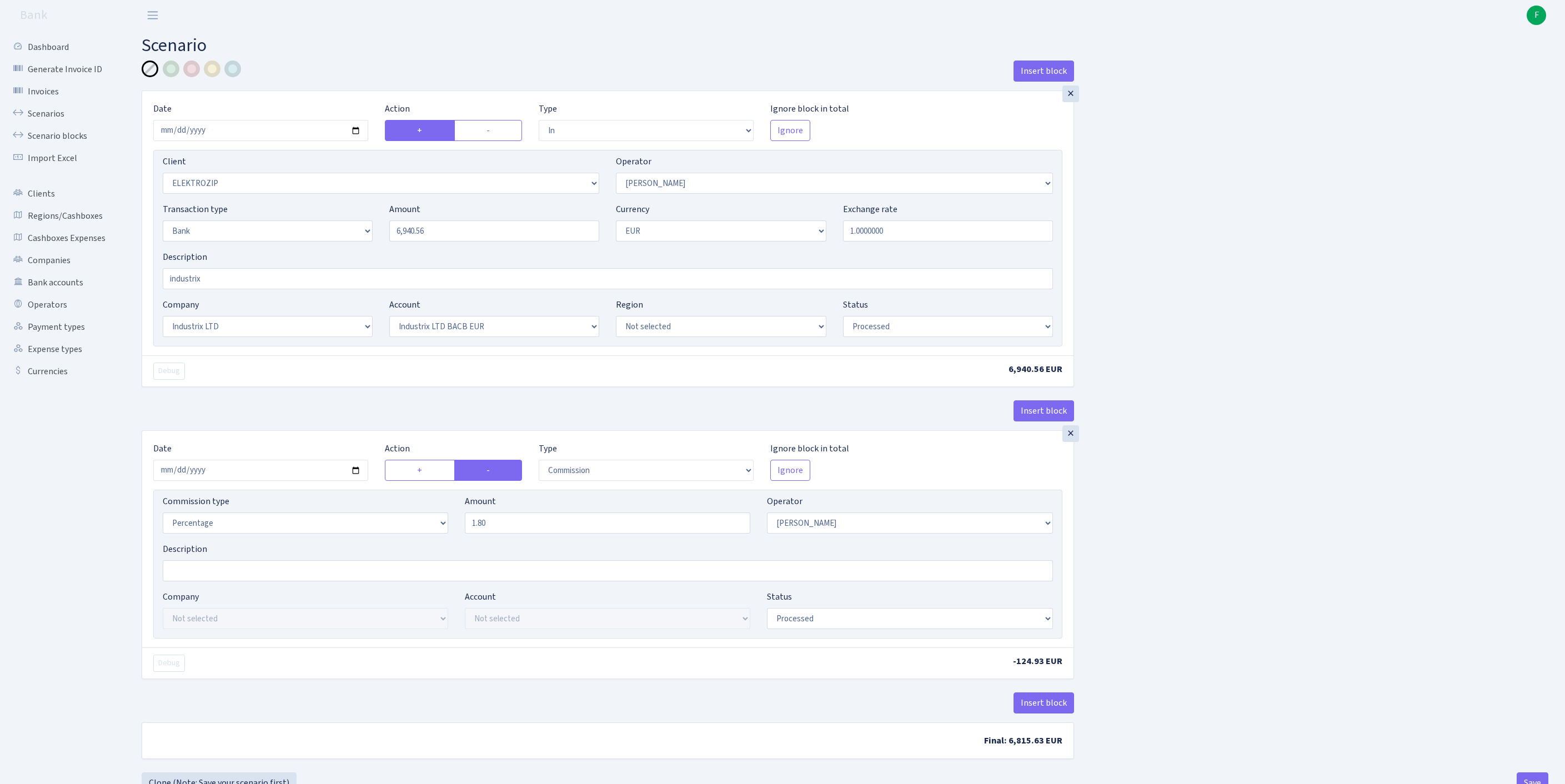
select select "17"
select select "41"
select select "processed"
select select "commission"
select select "10"
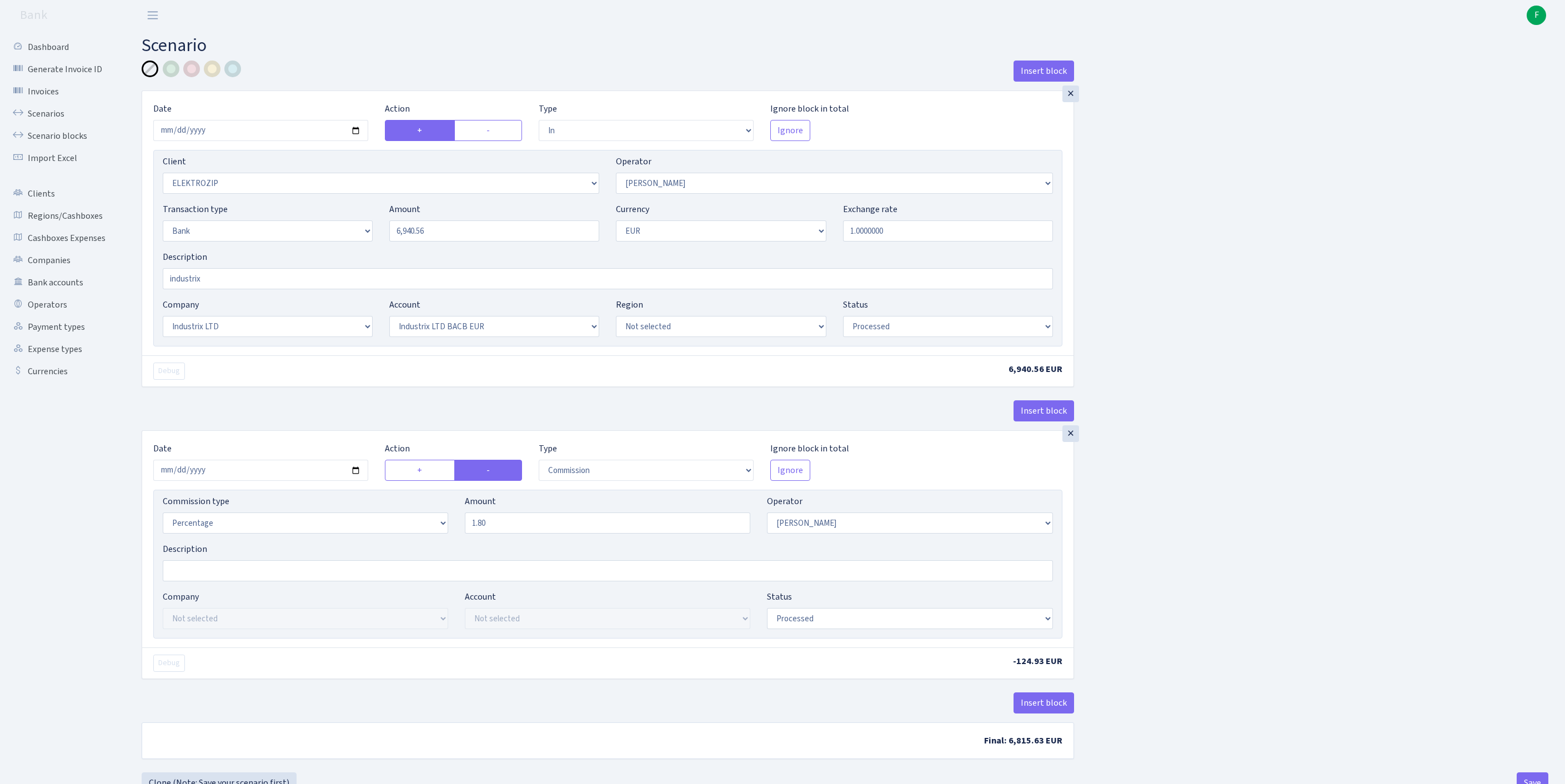
select select "processed"
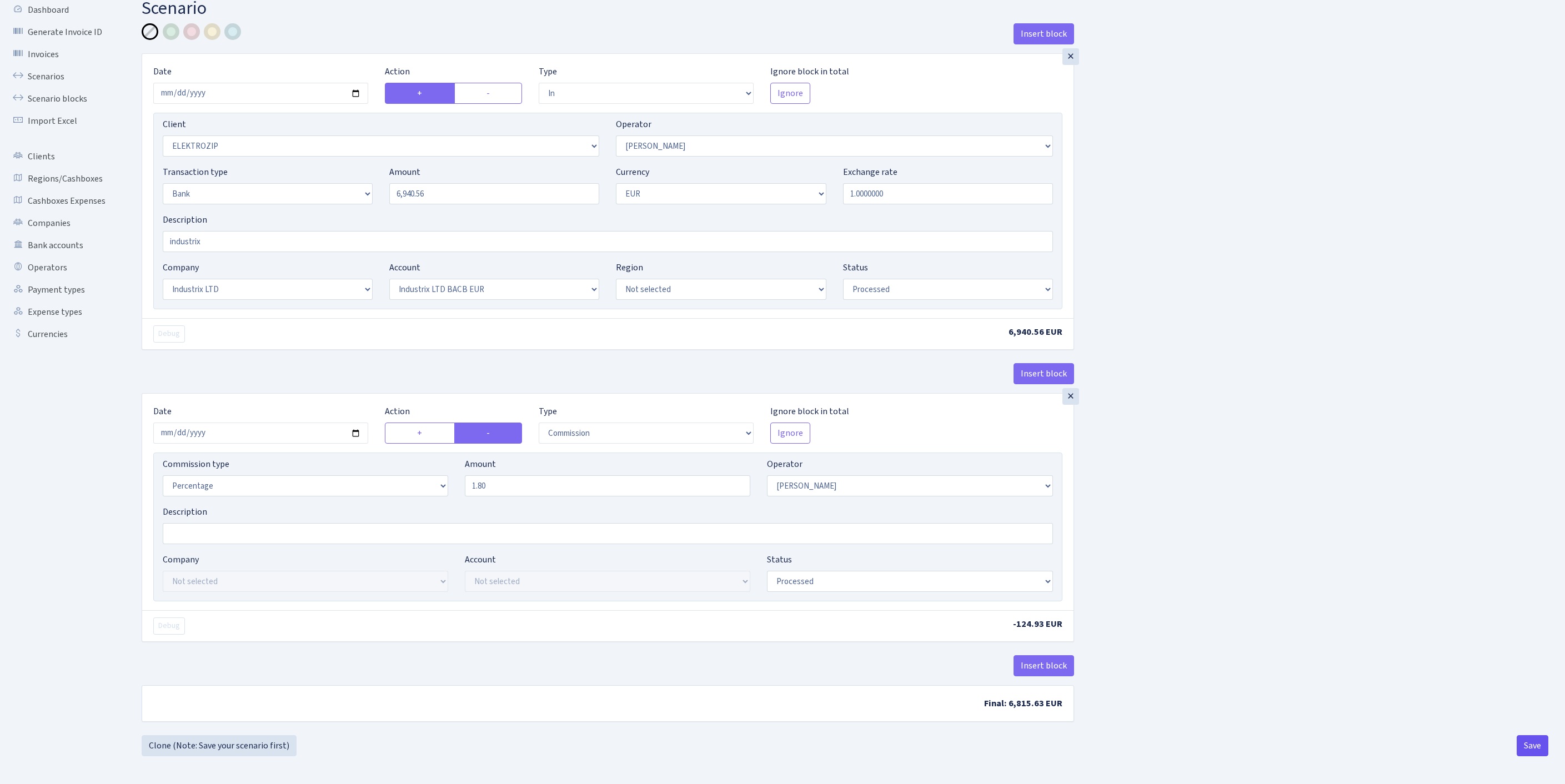
click at [1527, 745] on button "Save" at bounding box center [1532, 746] width 32 height 21
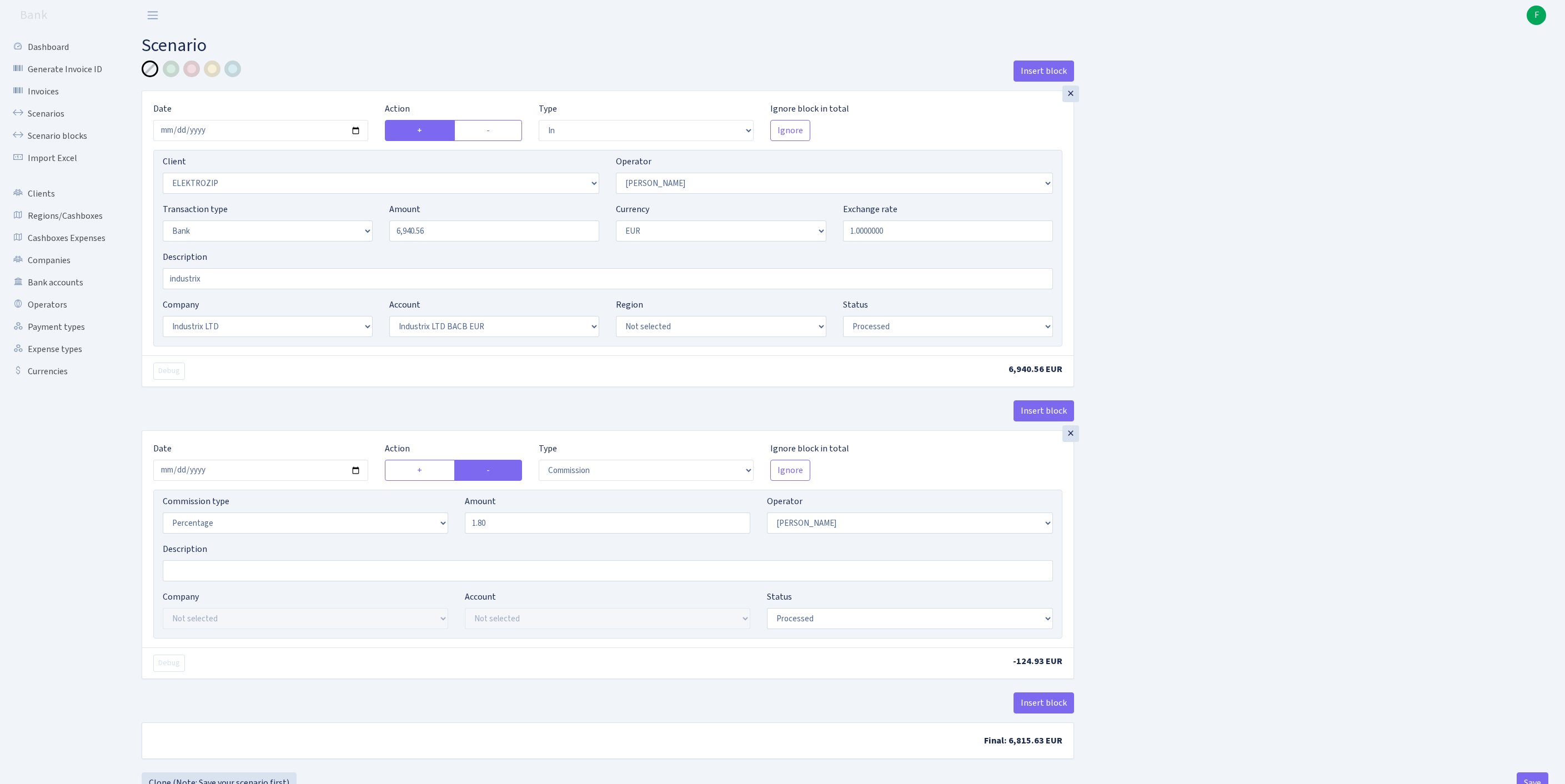
select select "in"
select select "3043"
select select "10"
select select "2"
select select "1"
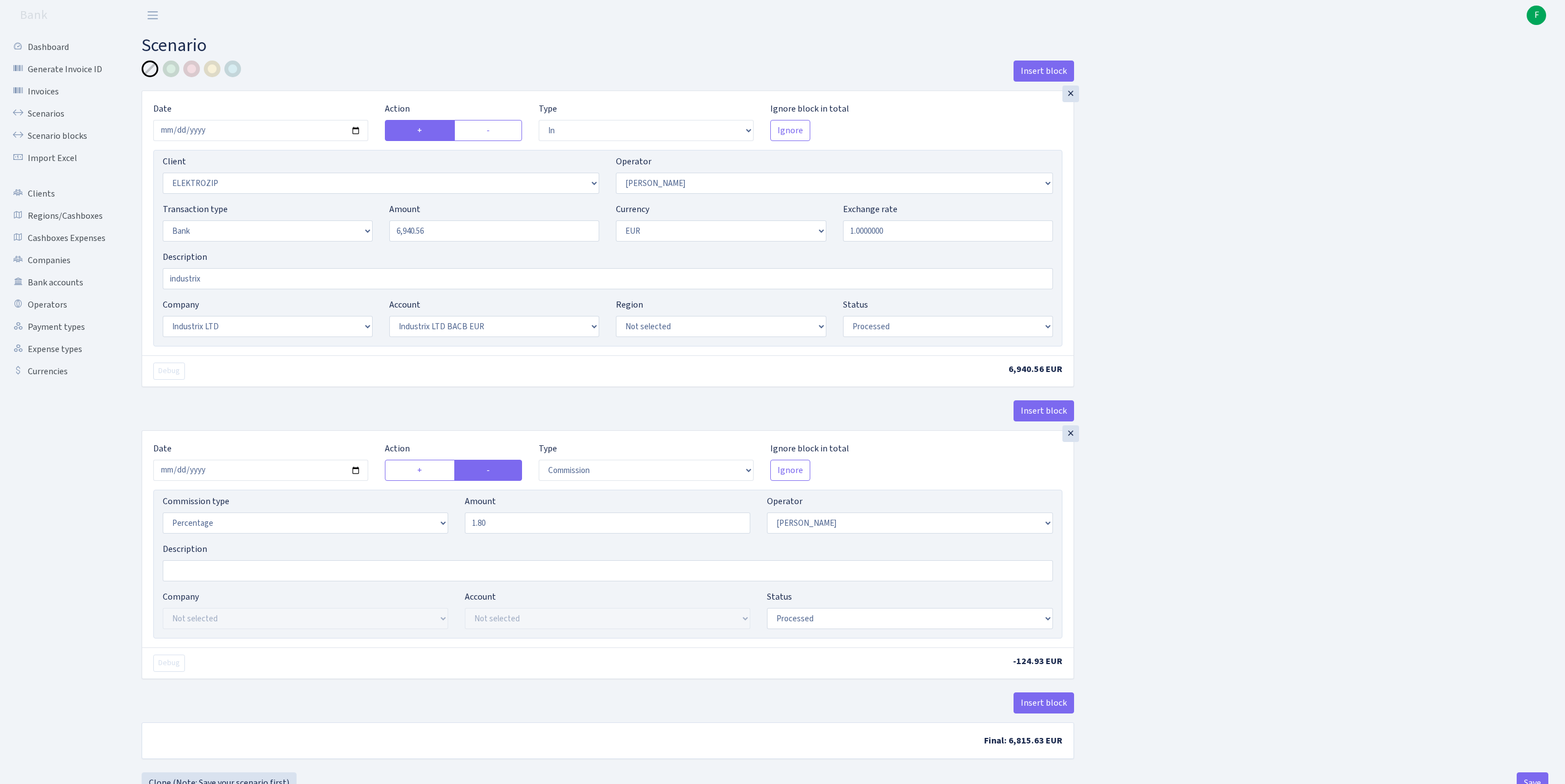
select select "17"
select select "41"
select select "processed"
select select "commission"
select select "10"
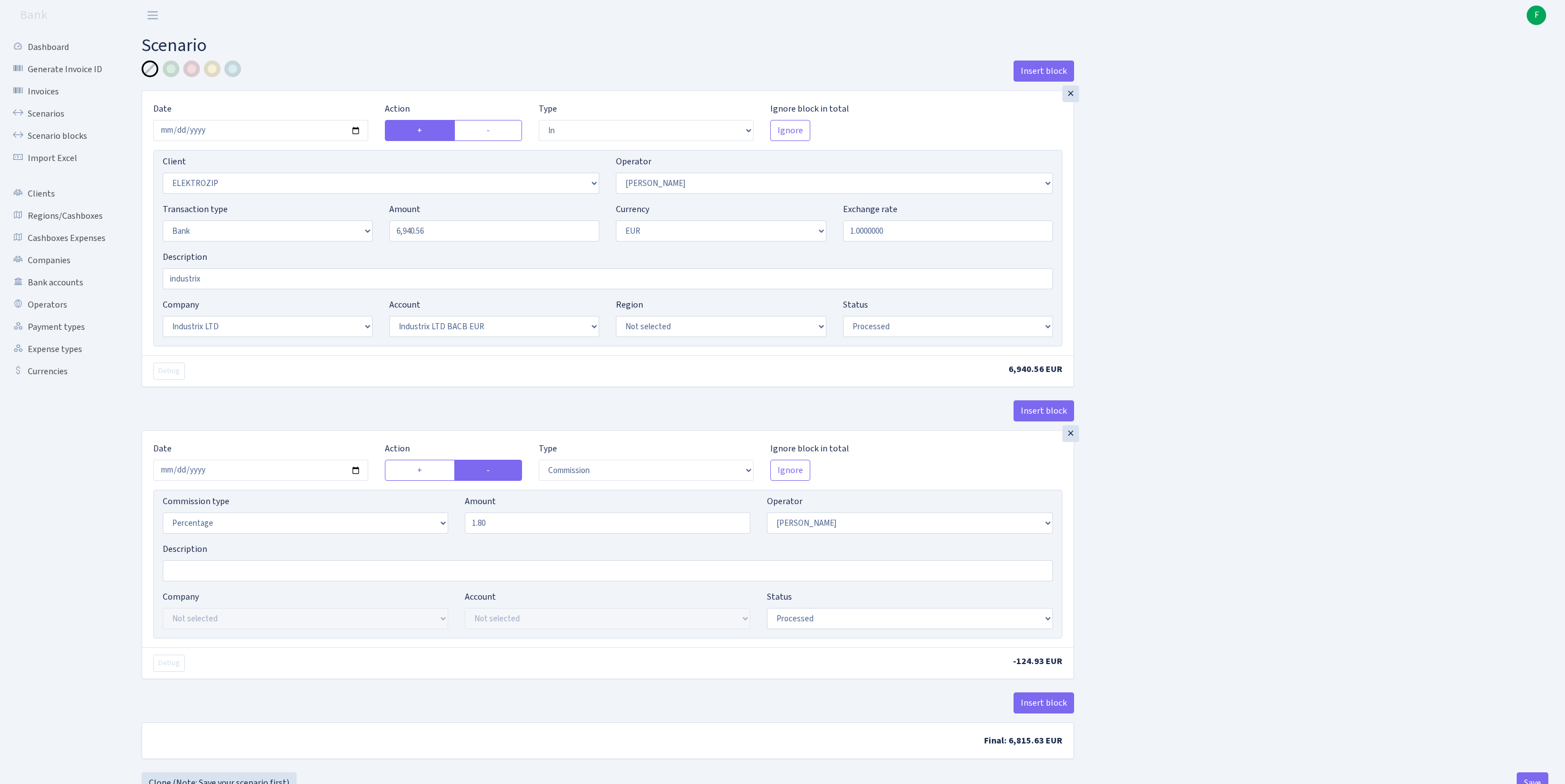
select select "processed"
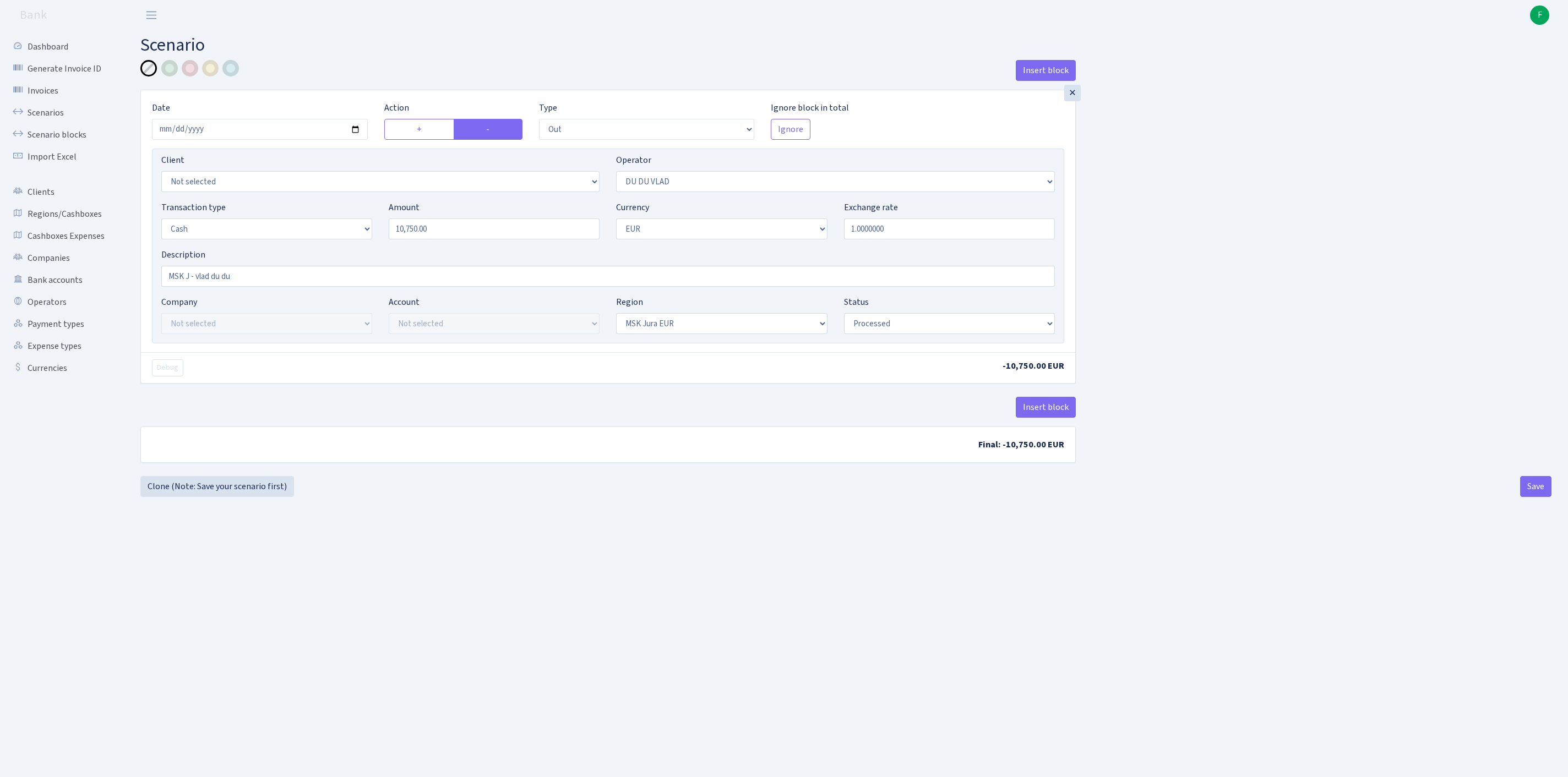
select select "out"
select select "163"
select select "1"
select select "16"
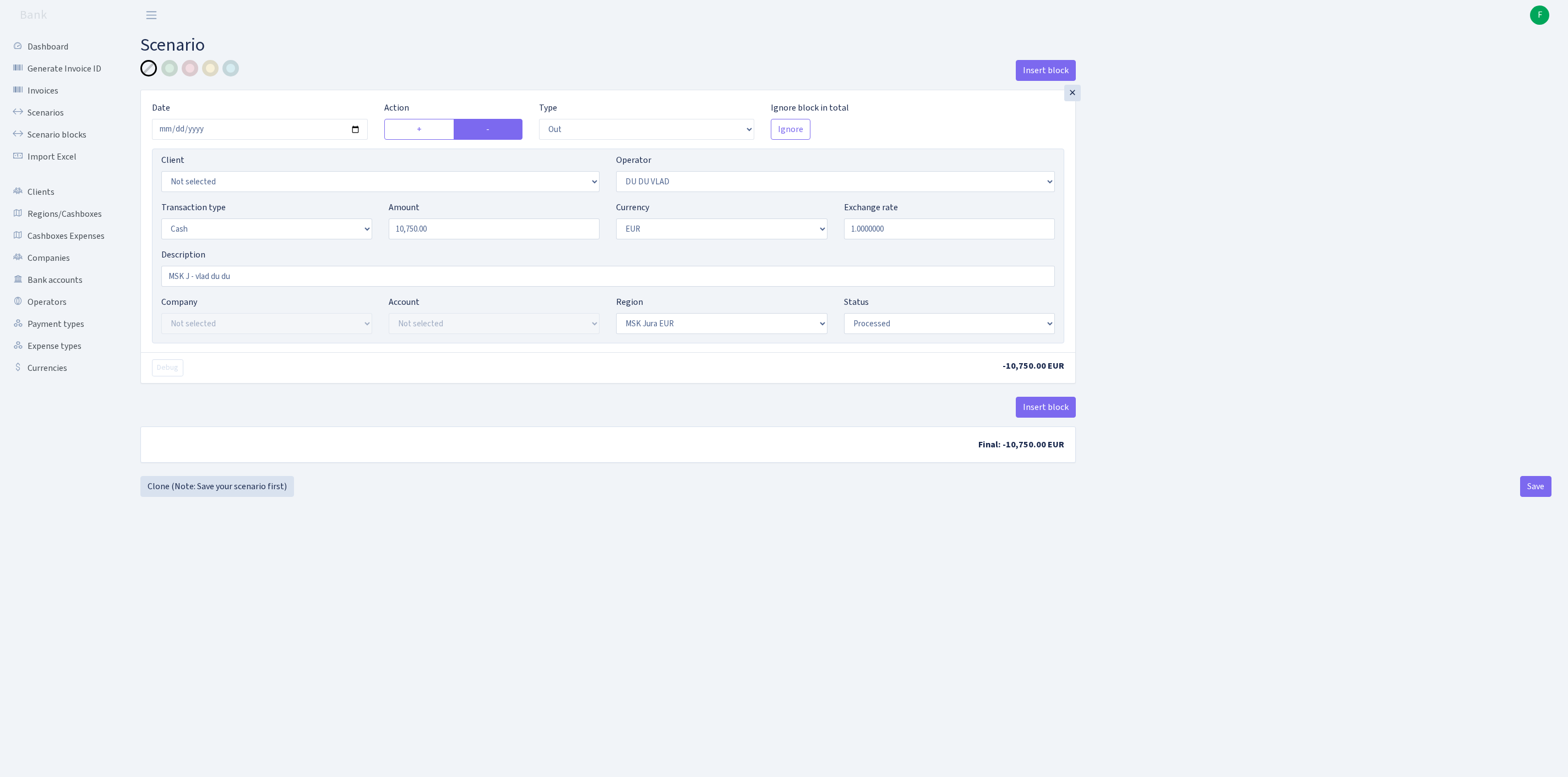
select select "processed"
click at [1531, 497] on button "Save" at bounding box center [1536, 486] width 32 height 21
select select "out"
select select "163"
select select "1"
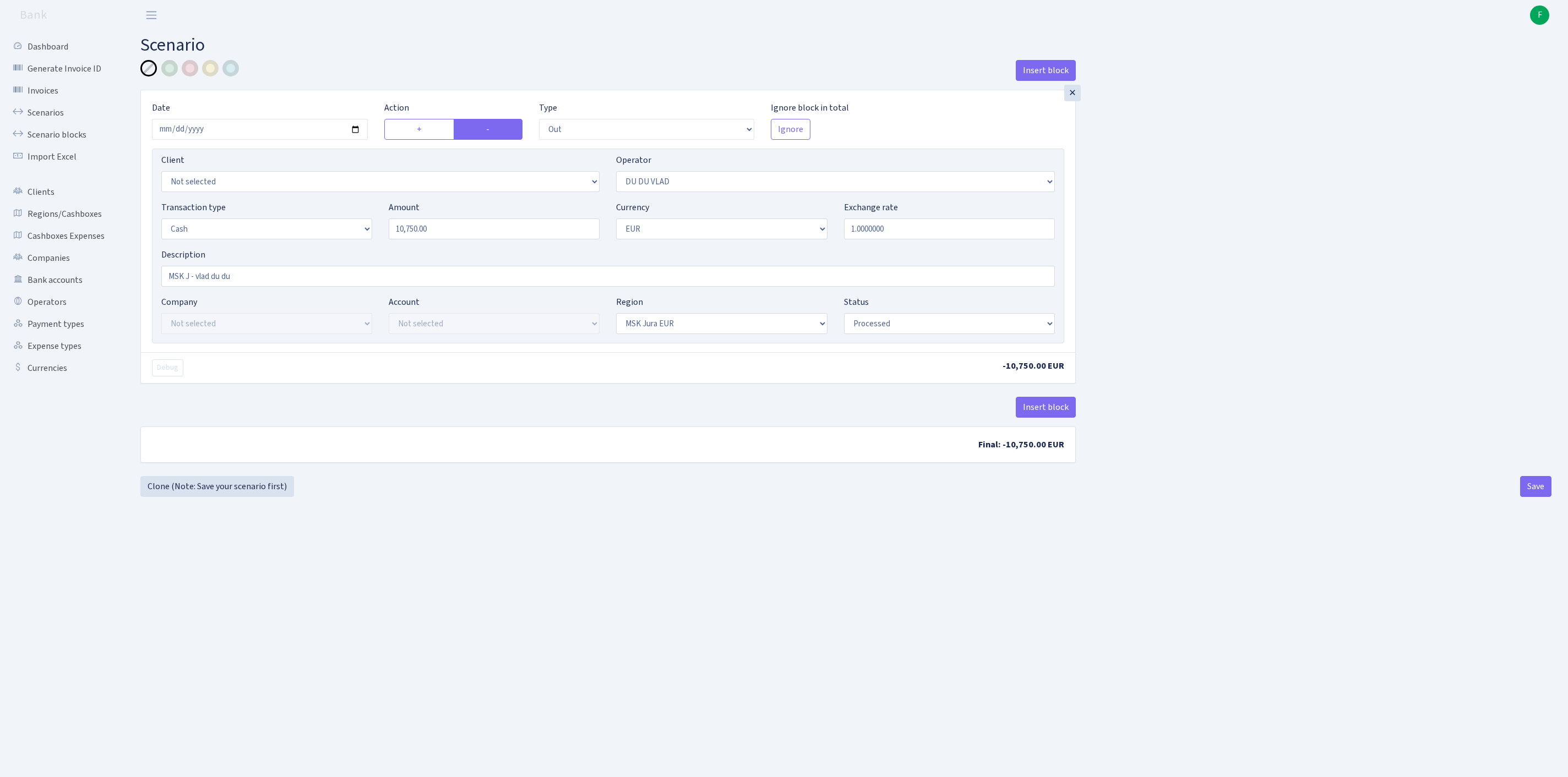
select select "1"
select select "16"
select select "processed"
click at [60, 114] on link "Scenarios" at bounding box center [60, 113] width 110 height 22
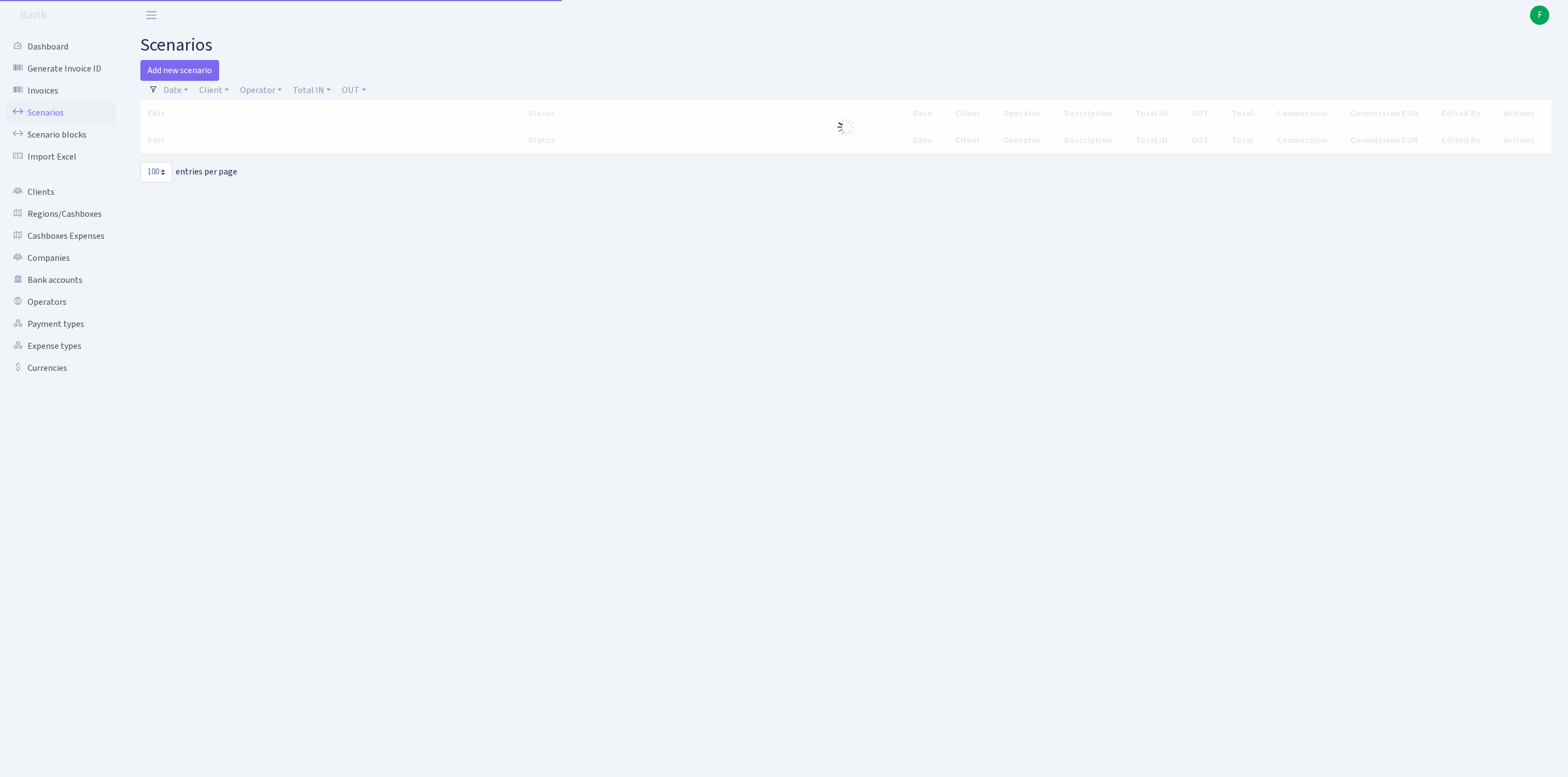
select select "100"
